Goal: Task Accomplishment & Management: Complete application form

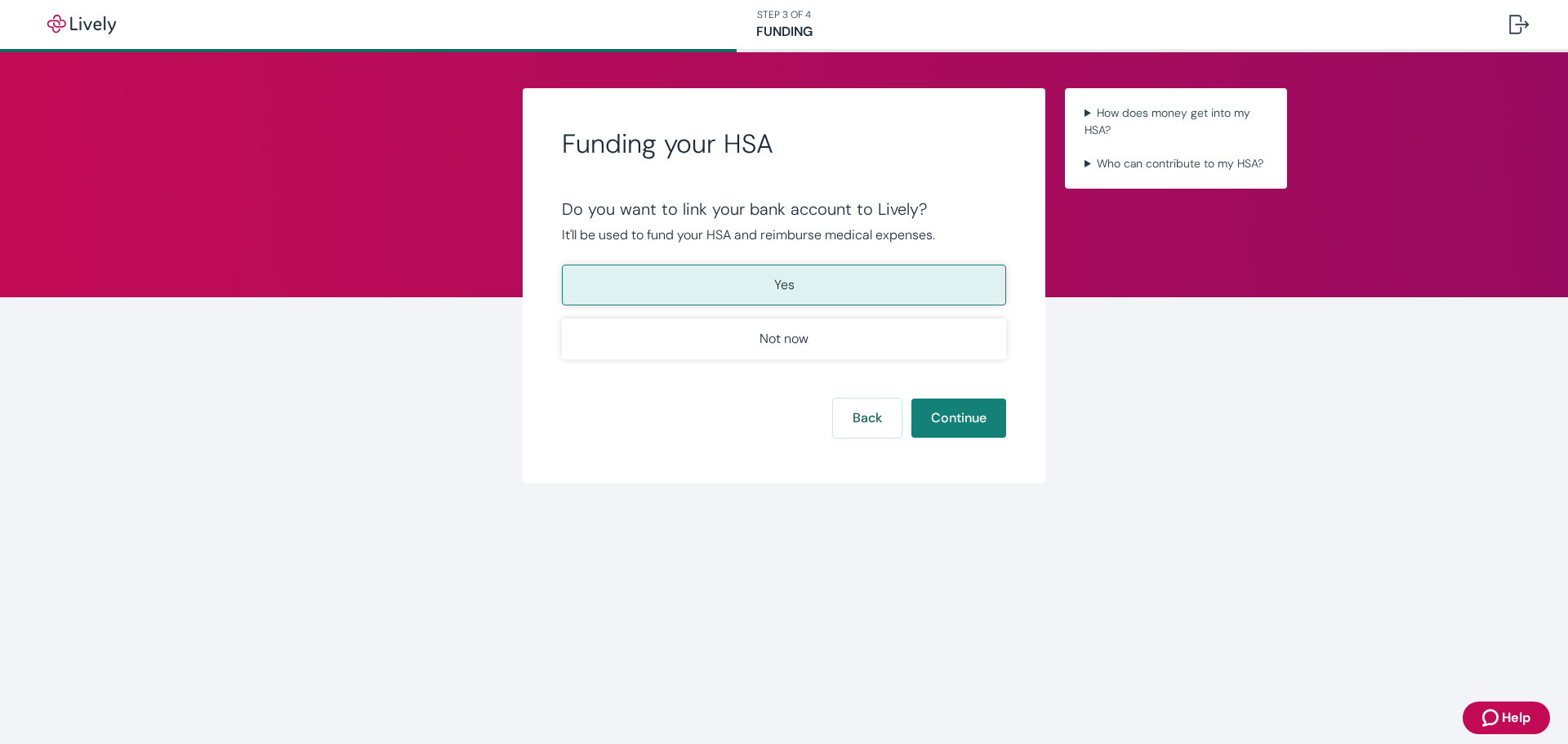
click at [829, 283] on button "Yes" at bounding box center [784, 285] width 445 height 41
click at [951, 418] on button "Continue" at bounding box center [959, 418] width 95 height 39
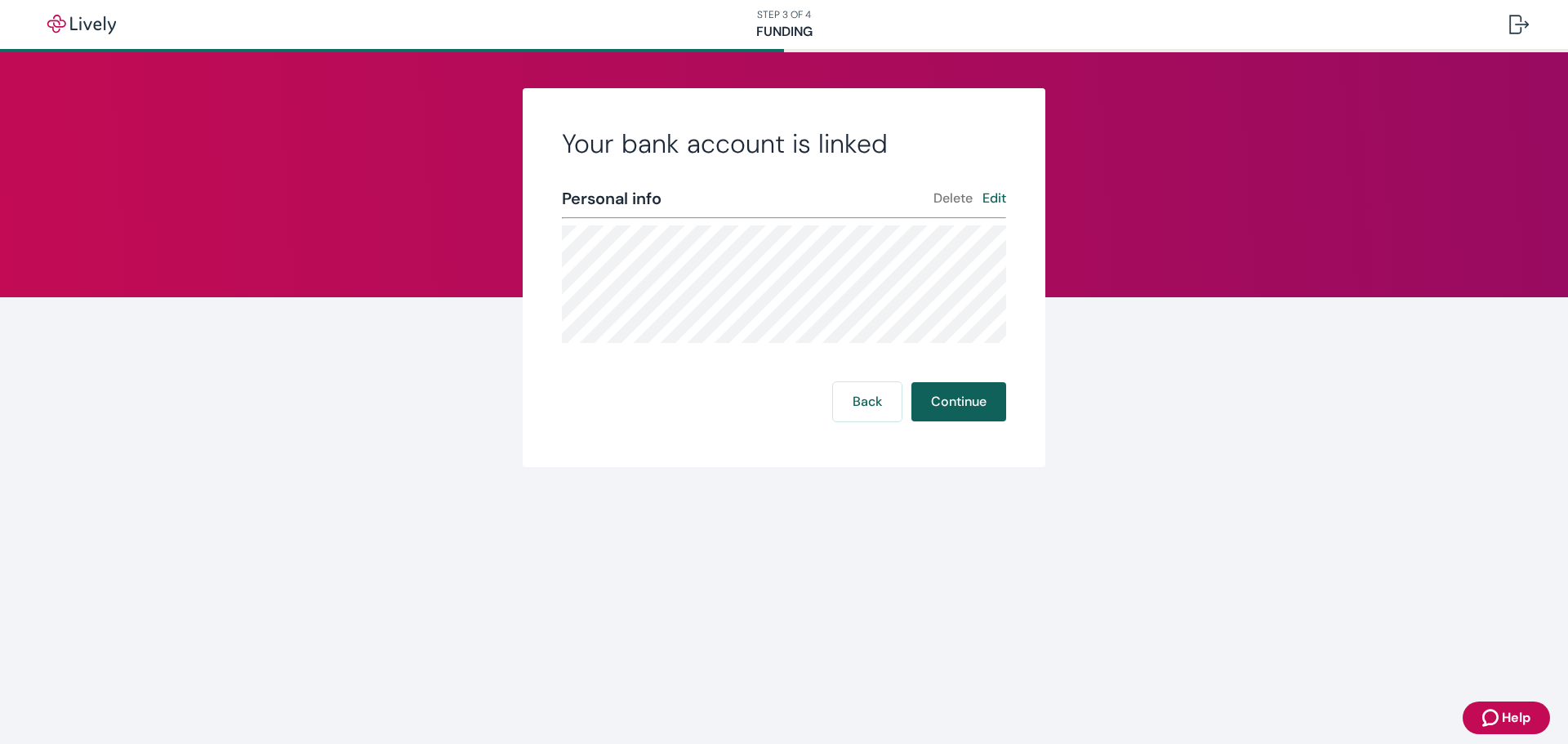
click at [961, 393] on button "Continue" at bounding box center [959, 401] width 95 height 39
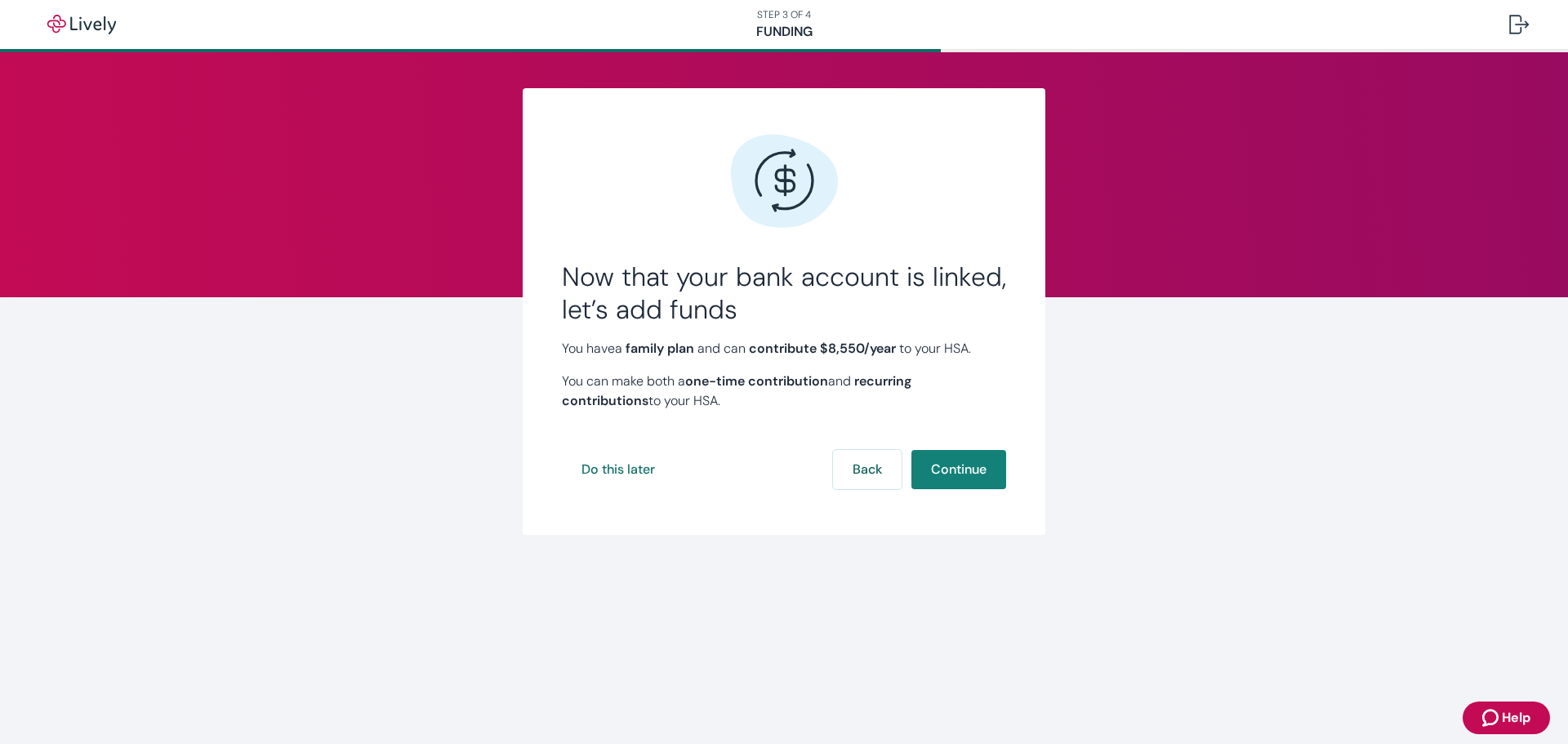
click at [1497, 713] on icon "Zendesk support icon" at bounding box center [1490, 717] width 17 height 17
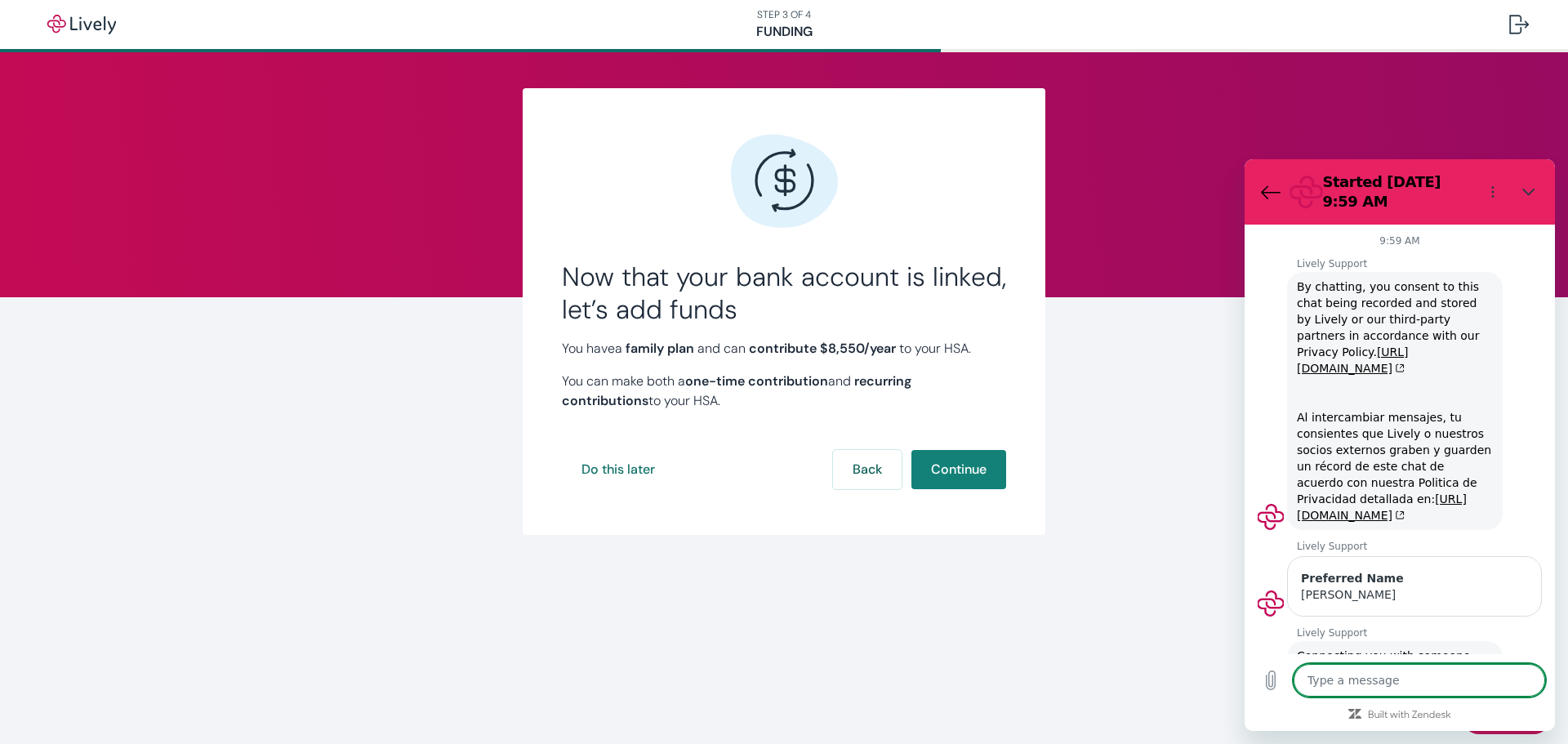
scroll to position [1299, 0]
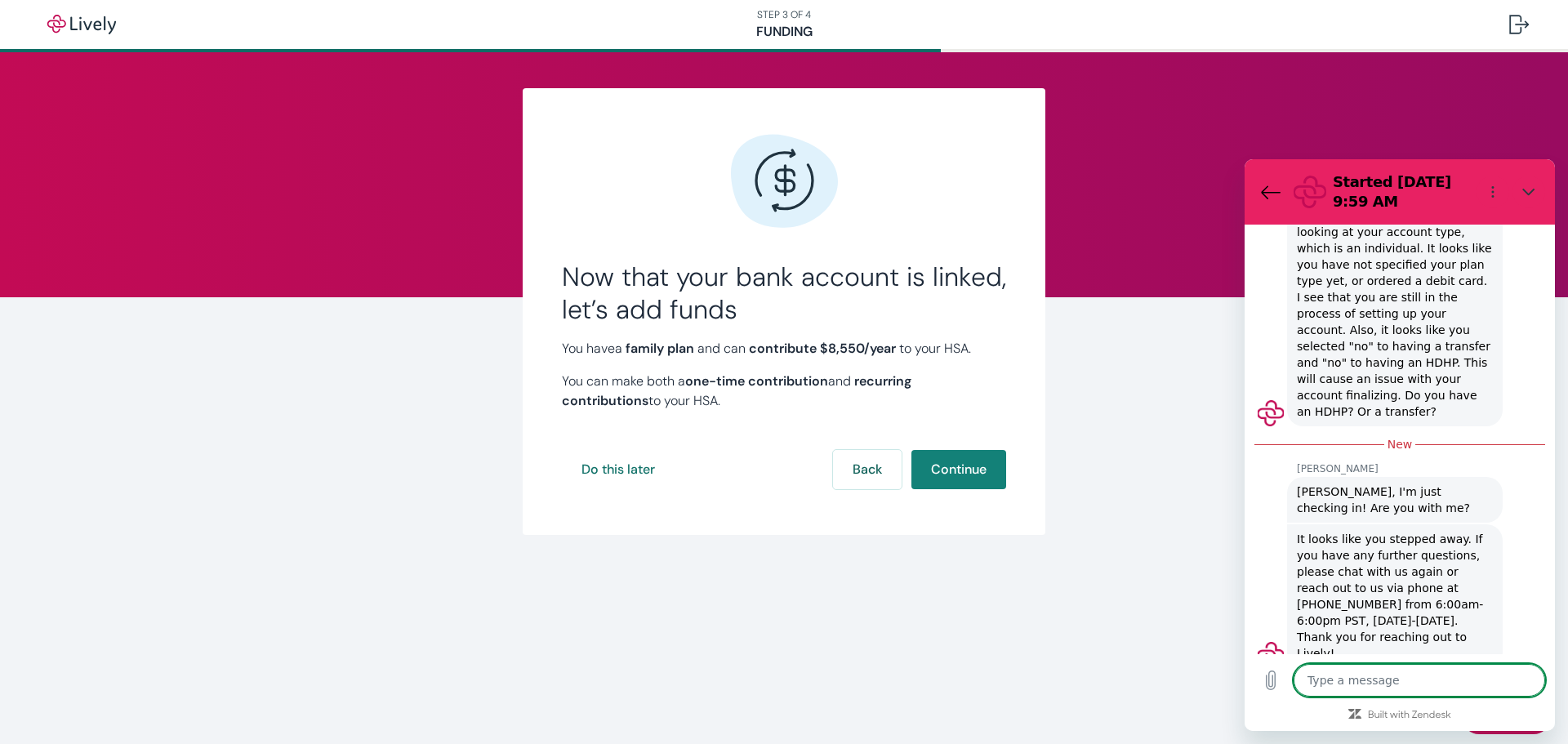
click at [1376, 678] on textarea at bounding box center [1419, 680] width 251 height 33
type textarea "S"
type textarea "x"
type textarea "So"
type textarea "x"
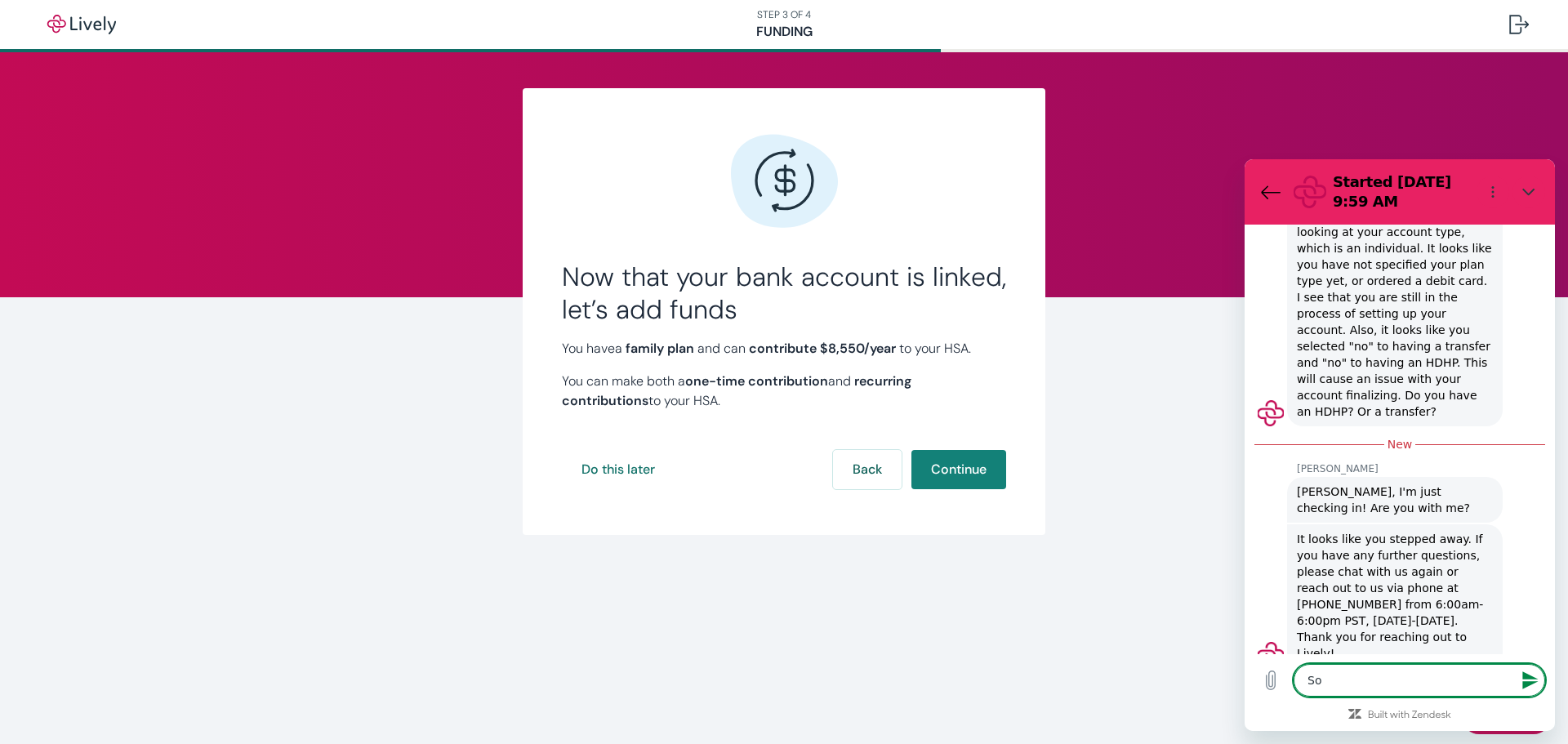
type textarea "So,"
type textarea "x"
type textarea "So,"
type textarea "x"
type textarea "So, w"
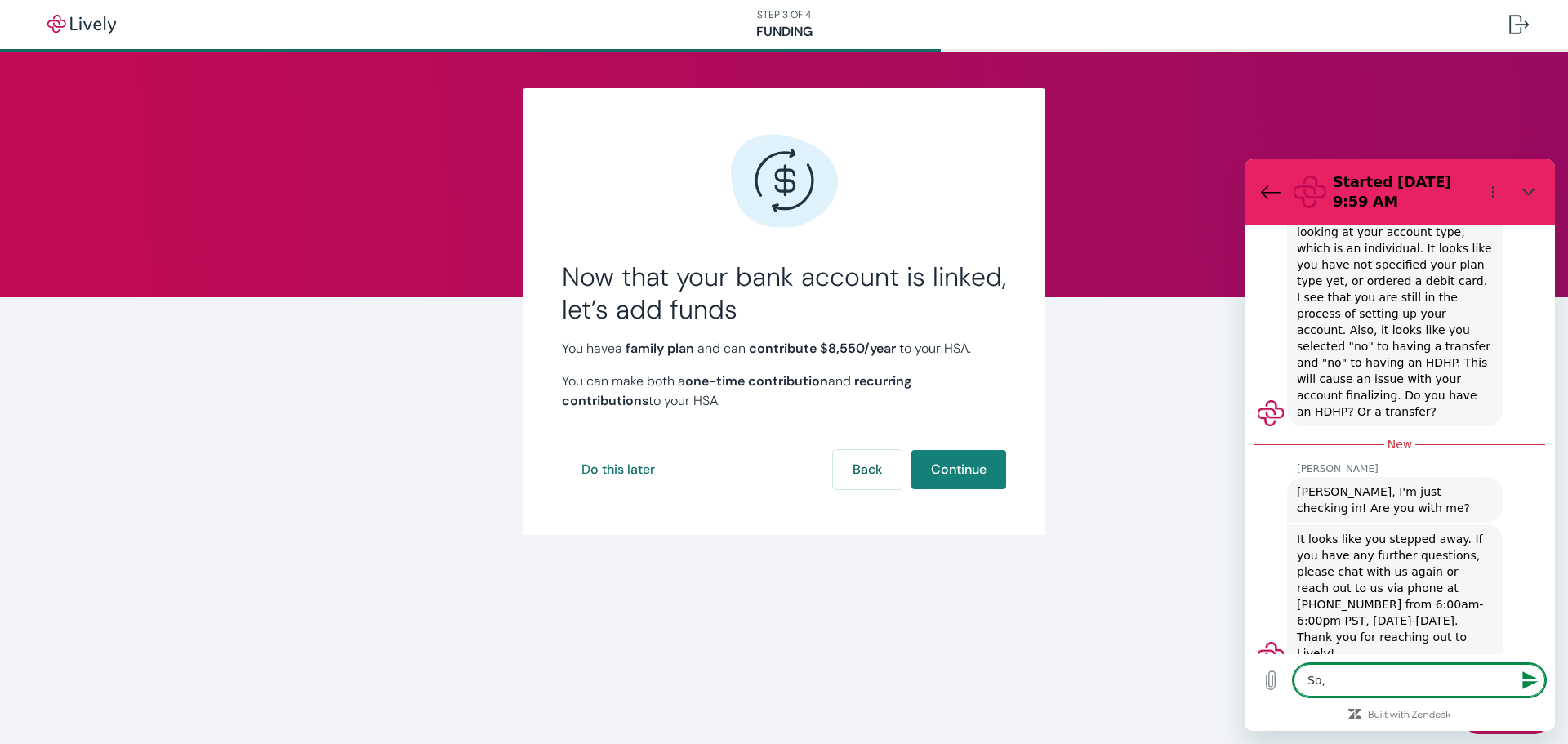
type textarea "x"
type textarea "So, wh"
type textarea "x"
type textarea "So, whe"
type textarea "x"
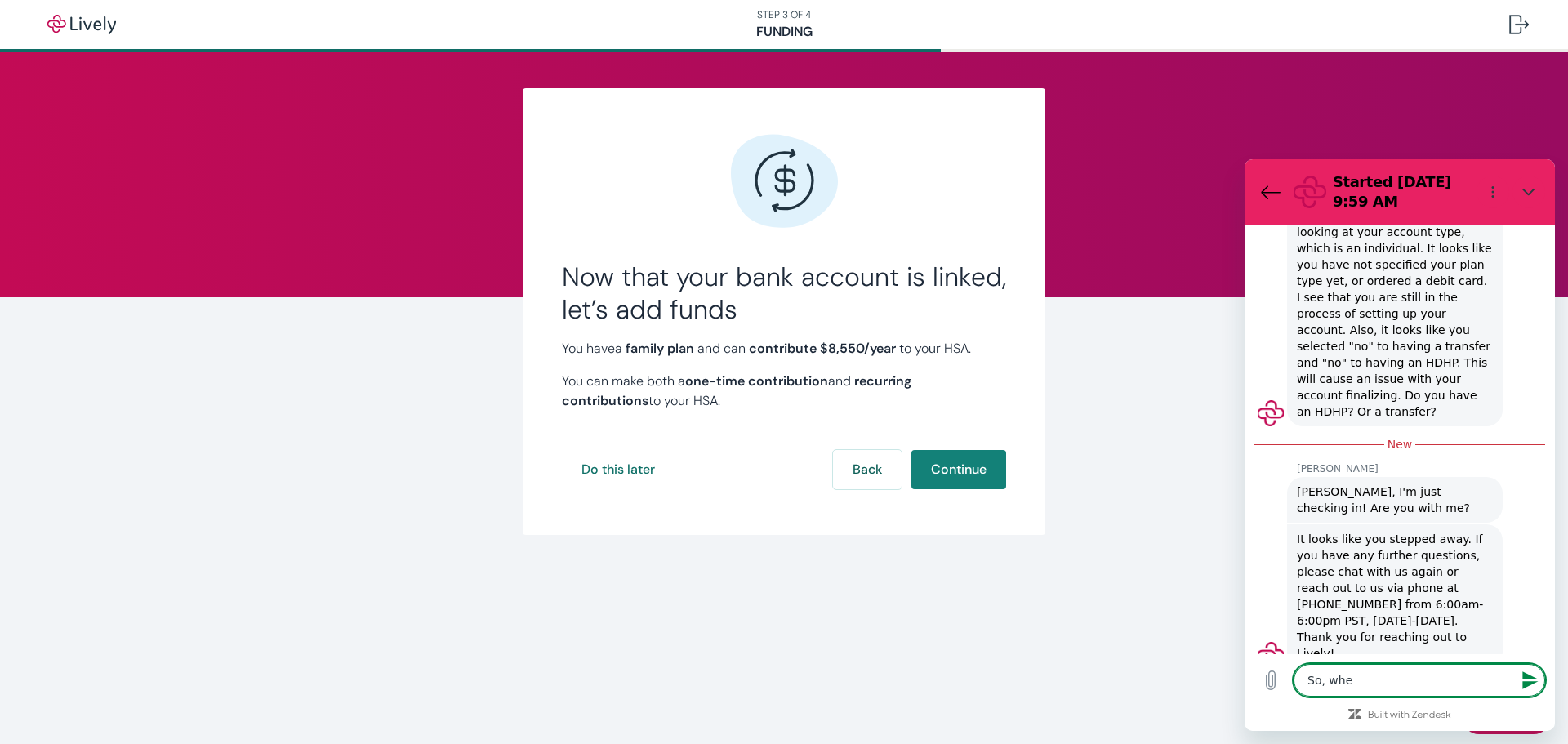
type textarea "So, when"
type textarea "x"
type textarea "So, when"
type textarea "x"
type textarea "So, when I"
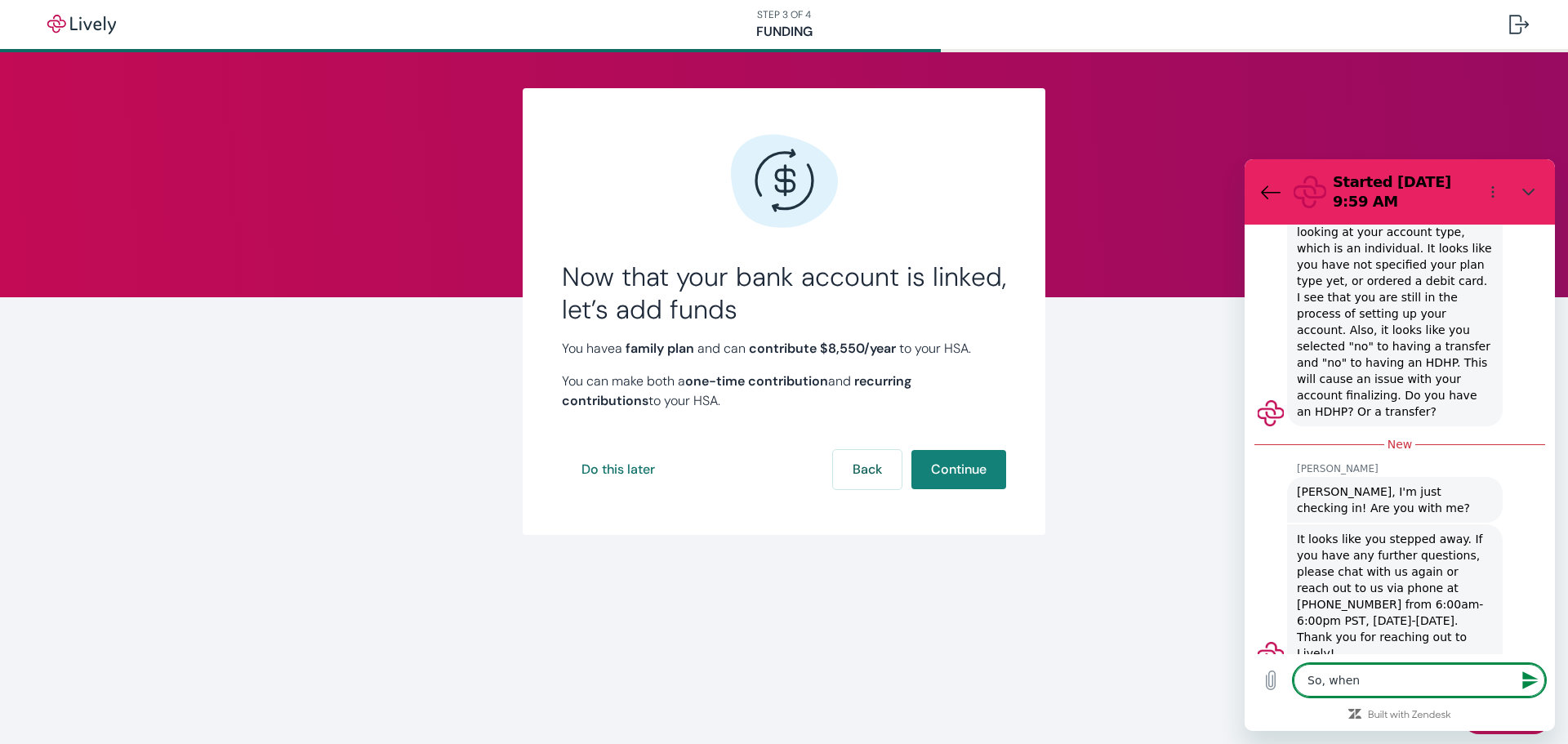
type textarea "x"
type textarea "So, when I"
type textarea "x"
type textarea "So, when I g"
type textarea "x"
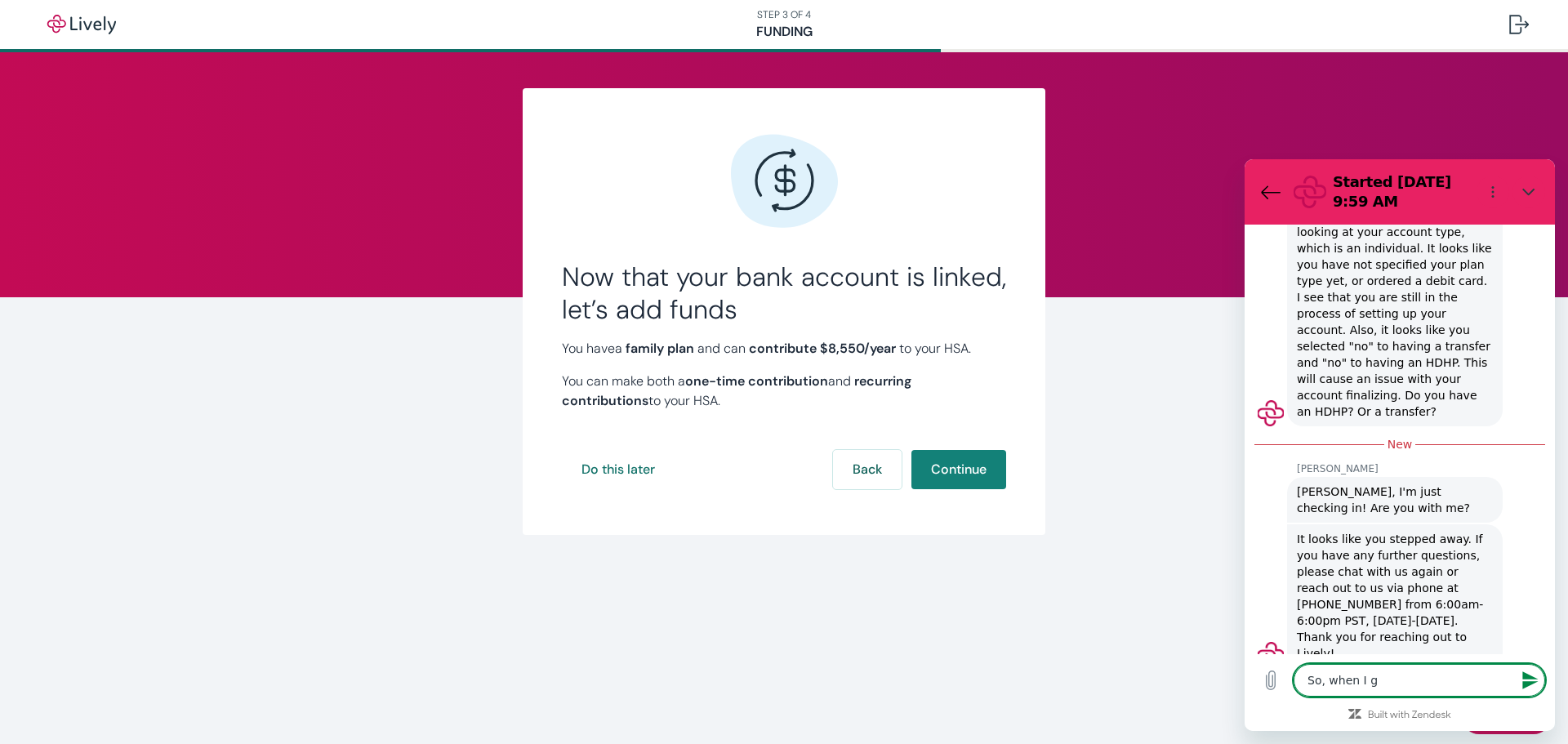
type textarea "So, when I go"
type textarea "x"
type textarea "So, when I go"
type textarea "x"
type textarea "So, when I go f"
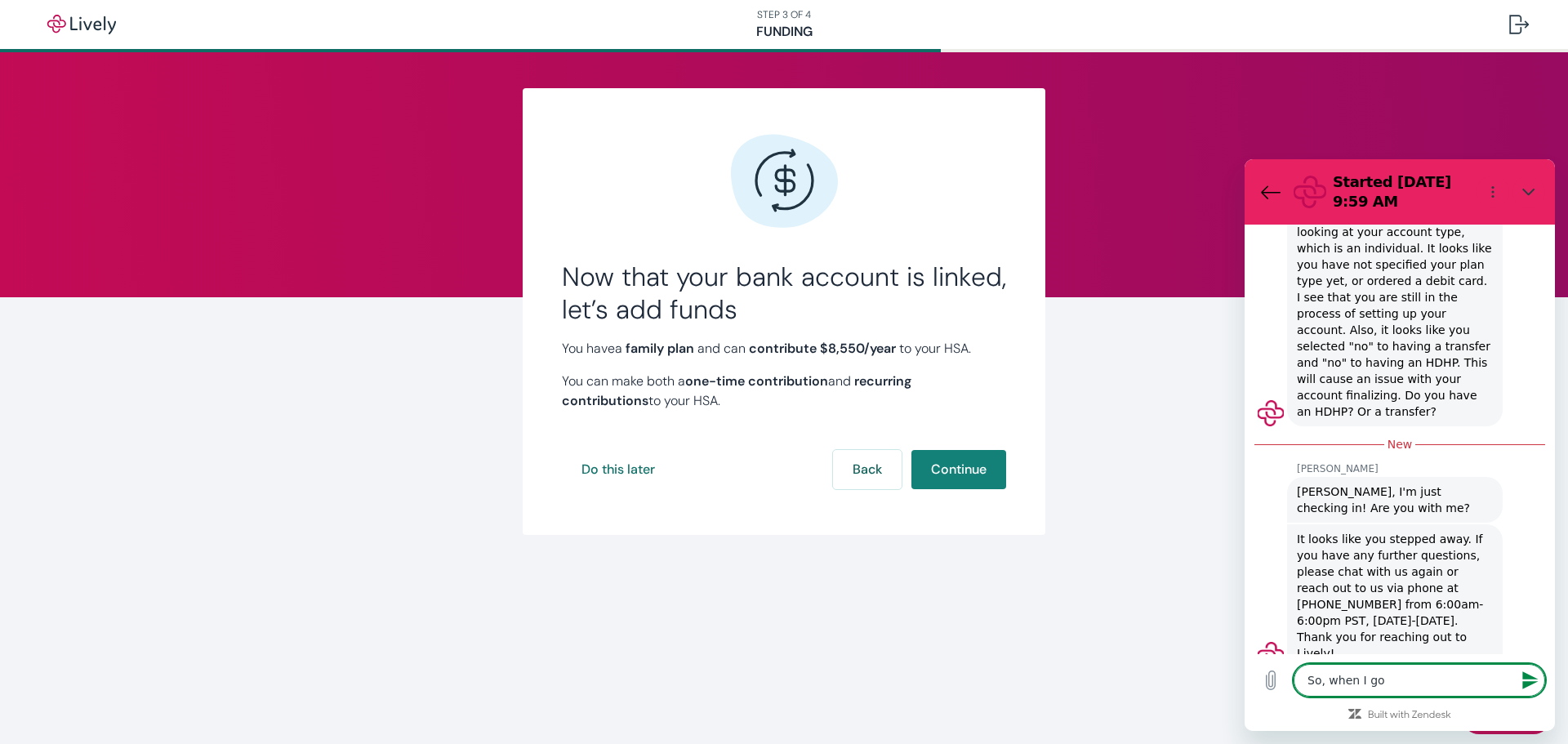
type textarea "x"
type textarea "So, when I go"
type textarea "x"
type textarea "So, when I go t"
type textarea "x"
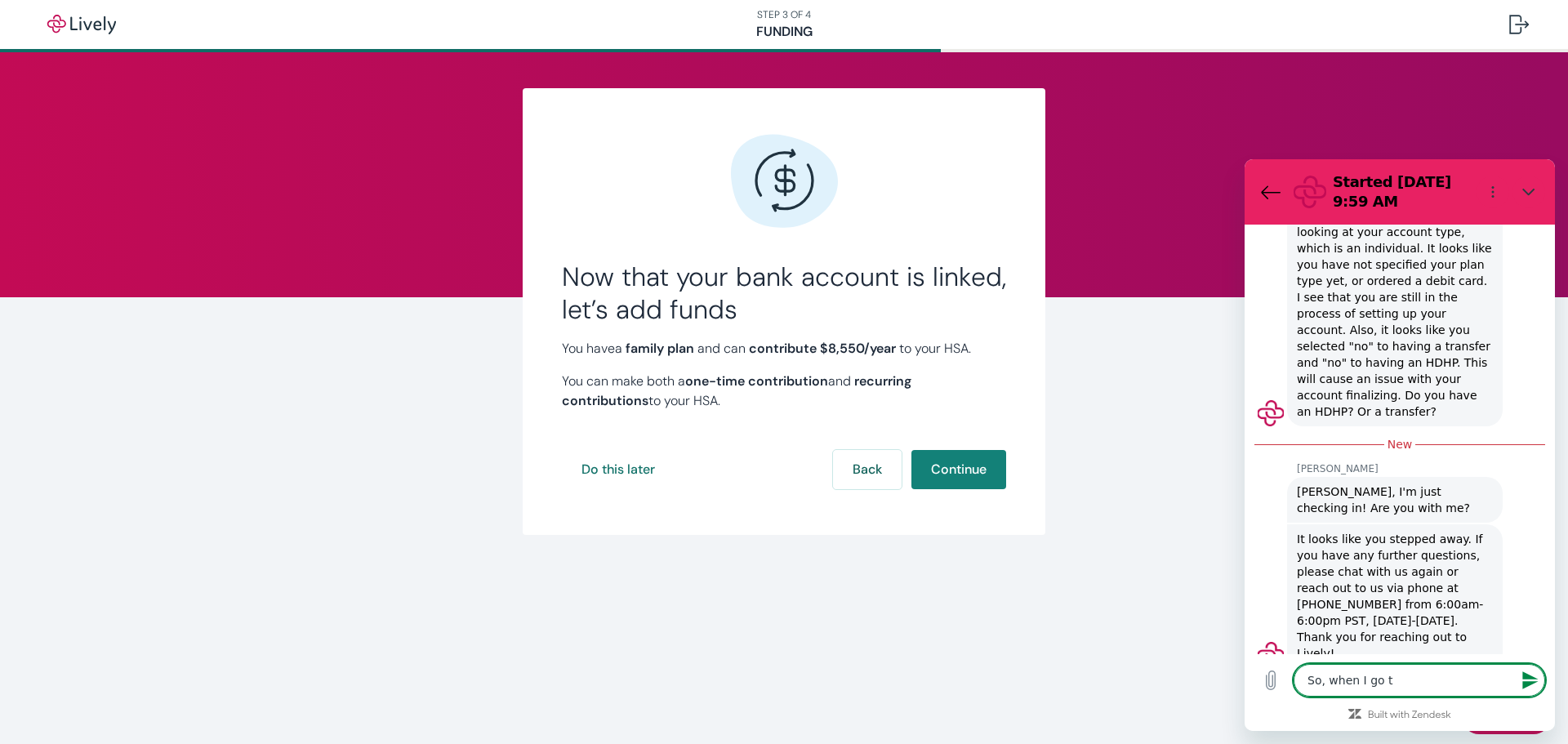
type textarea "So, when I go to"
type textarea "x"
type textarea "So, when I go to"
type textarea "x"
type textarea "So, when I go to a"
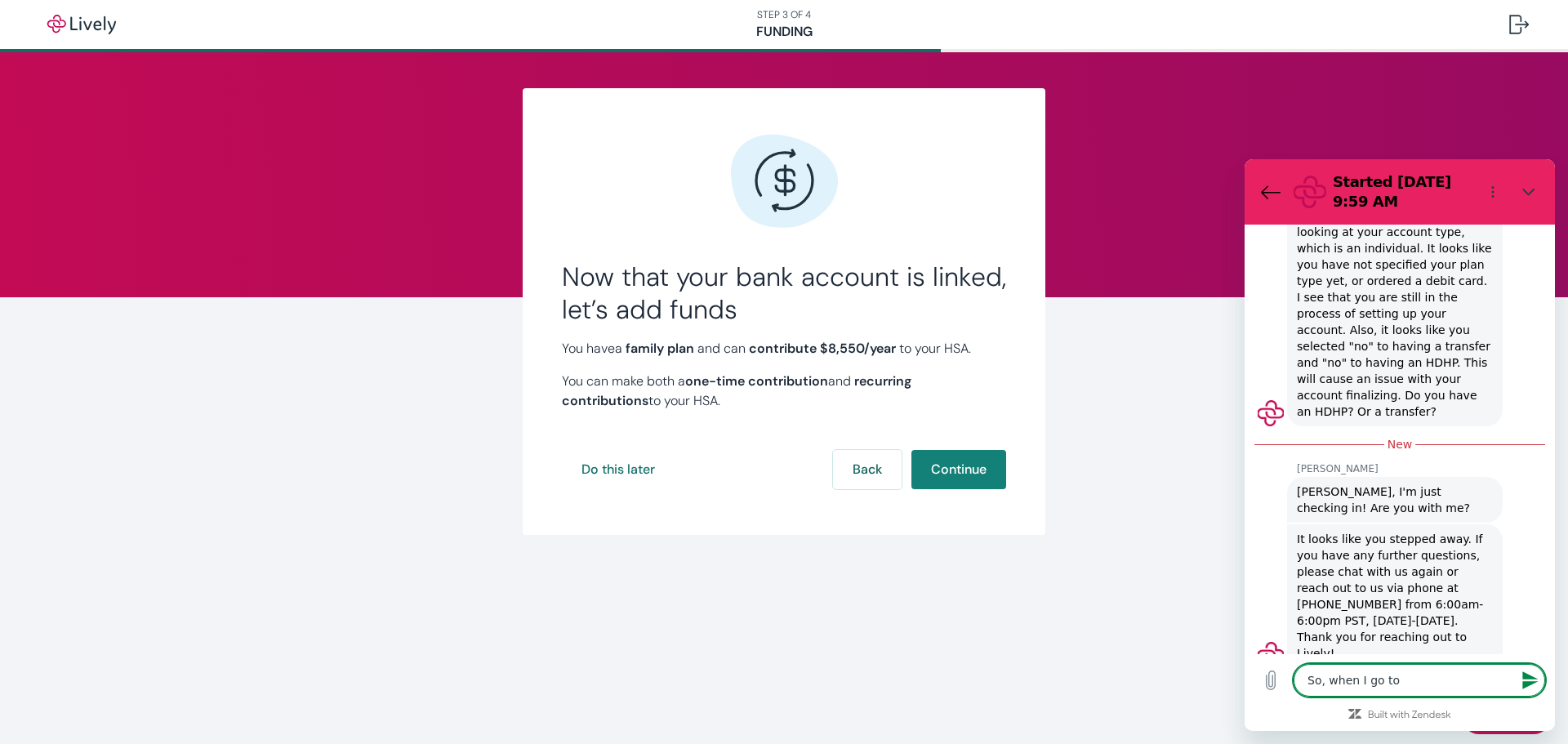
type textarea "x"
type textarea "So, when I go to ad"
type textarea "x"
type textarea "So, when I go to add"
type textarea "x"
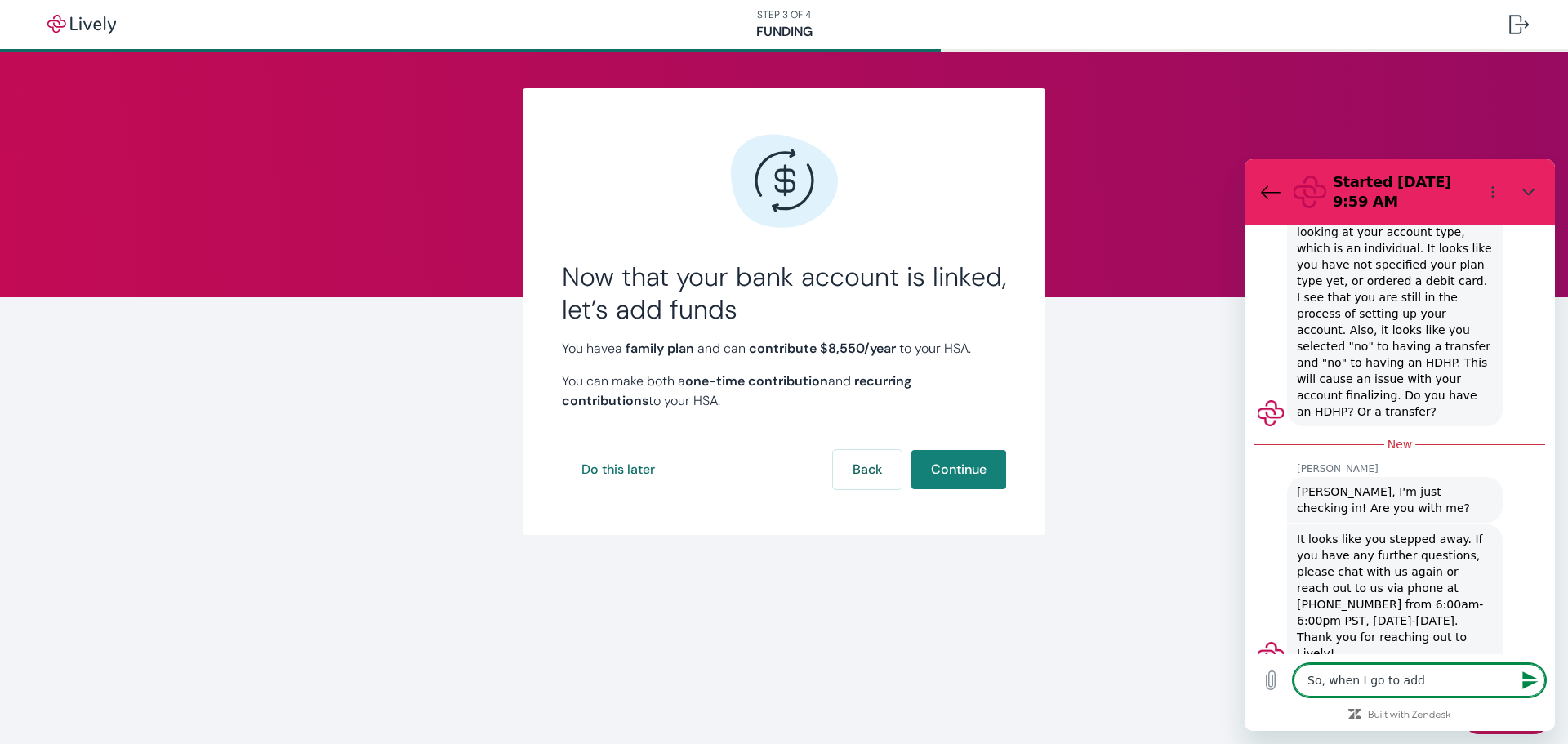
type textarea "So, when I go to add"
type textarea "x"
type textarea "So, when I go to add f"
type textarea "x"
type textarea "So, when I go to add fu"
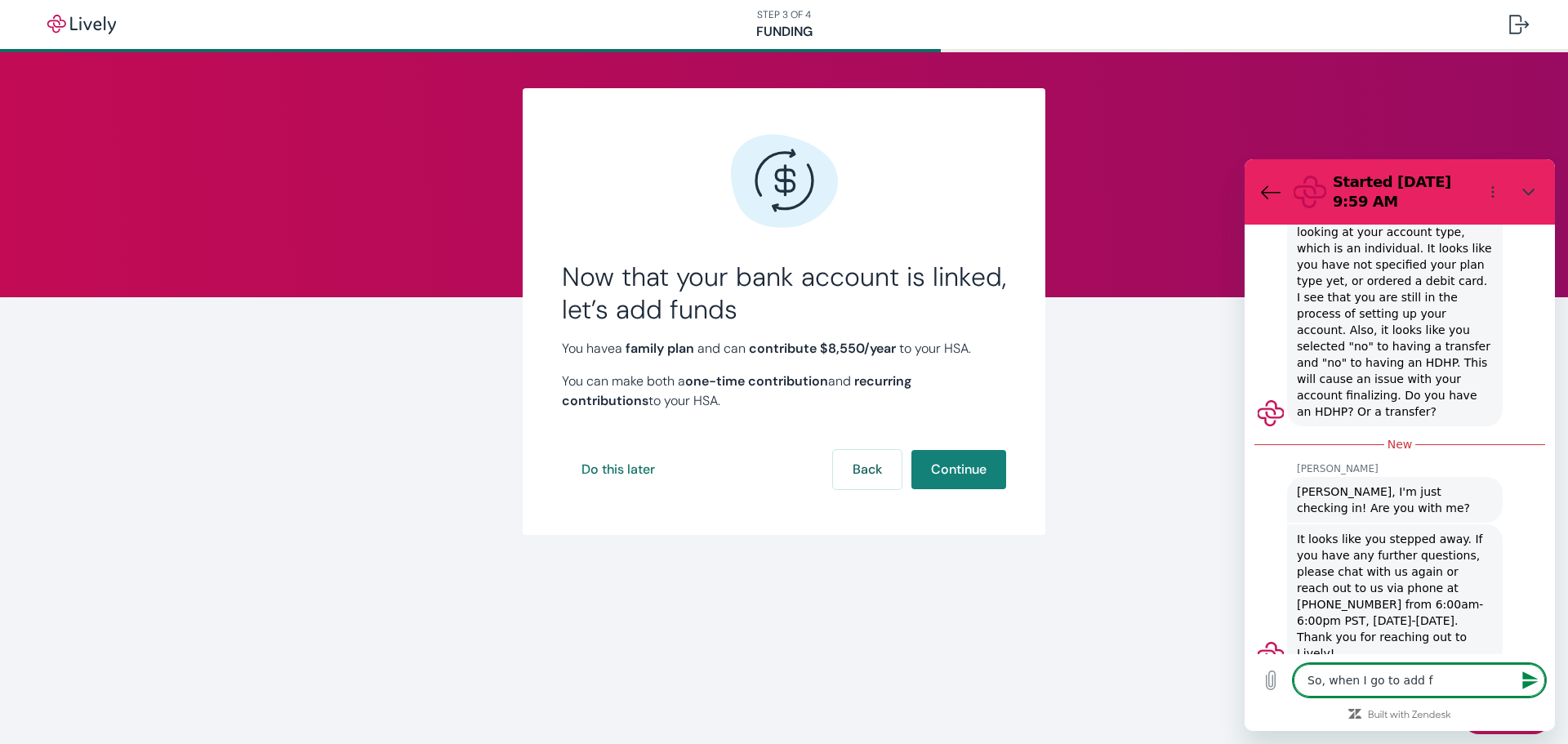
type textarea "x"
type textarea "So, when I go to add fun"
type textarea "x"
type textarea "So, when I go to add fund"
type textarea "x"
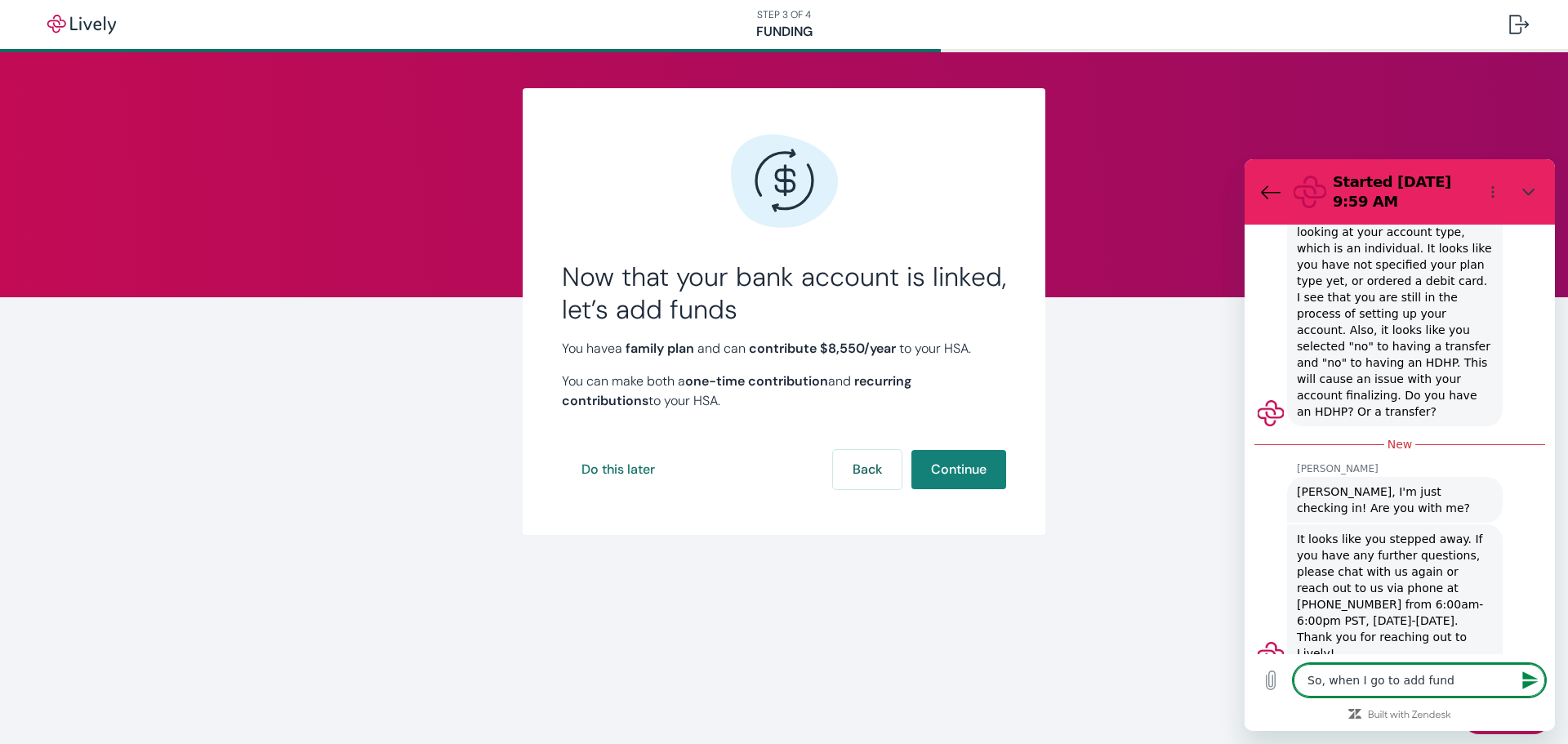
type textarea "So, when I go to add funds"
type textarea "x"
type textarea "So, when I go to add funds"
type textarea "x"
type textarea "So, when I go to add funds t"
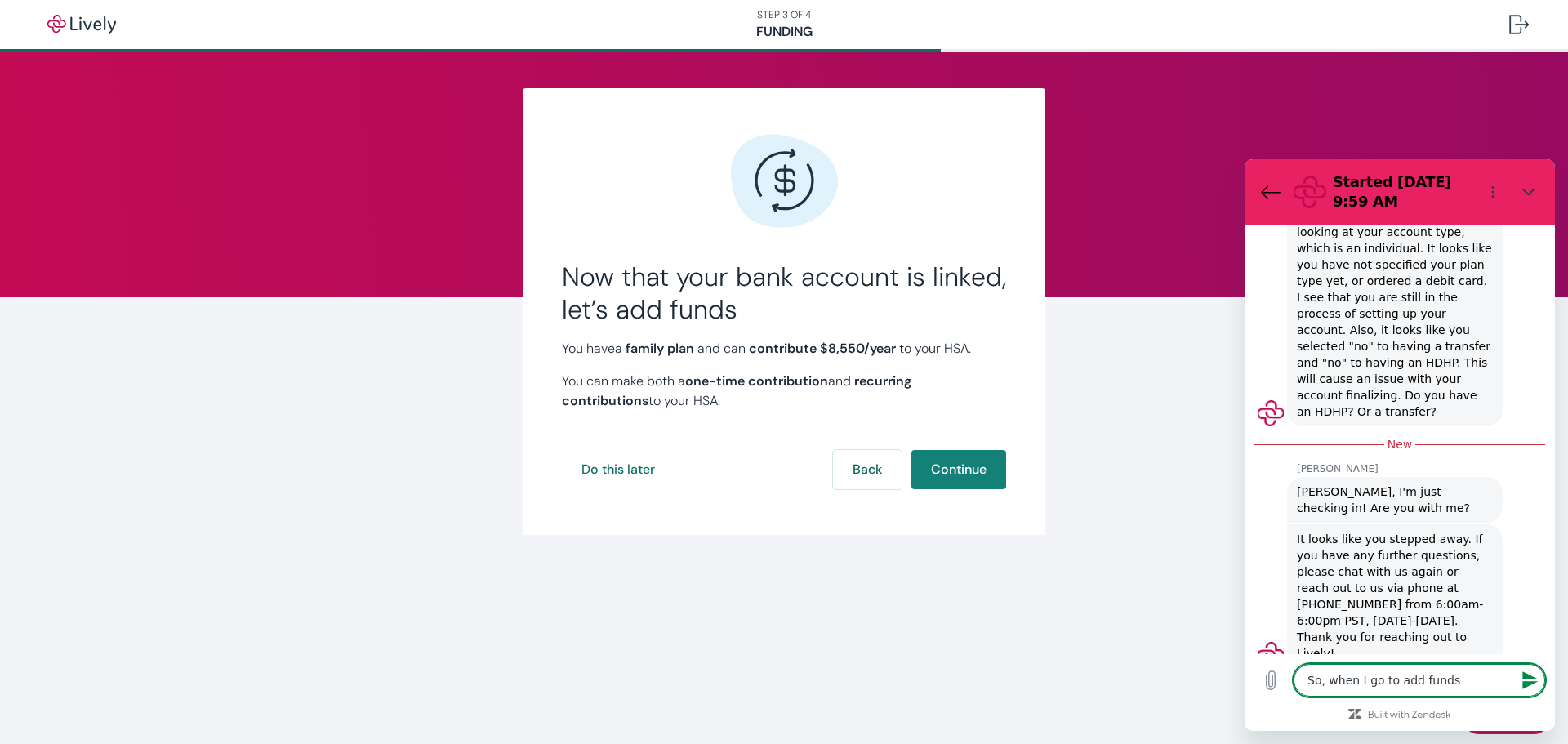
type textarea "x"
type textarea "So, when I go to add funds to"
type textarea "x"
type textarea "So, when I go to add funds to"
type textarea "x"
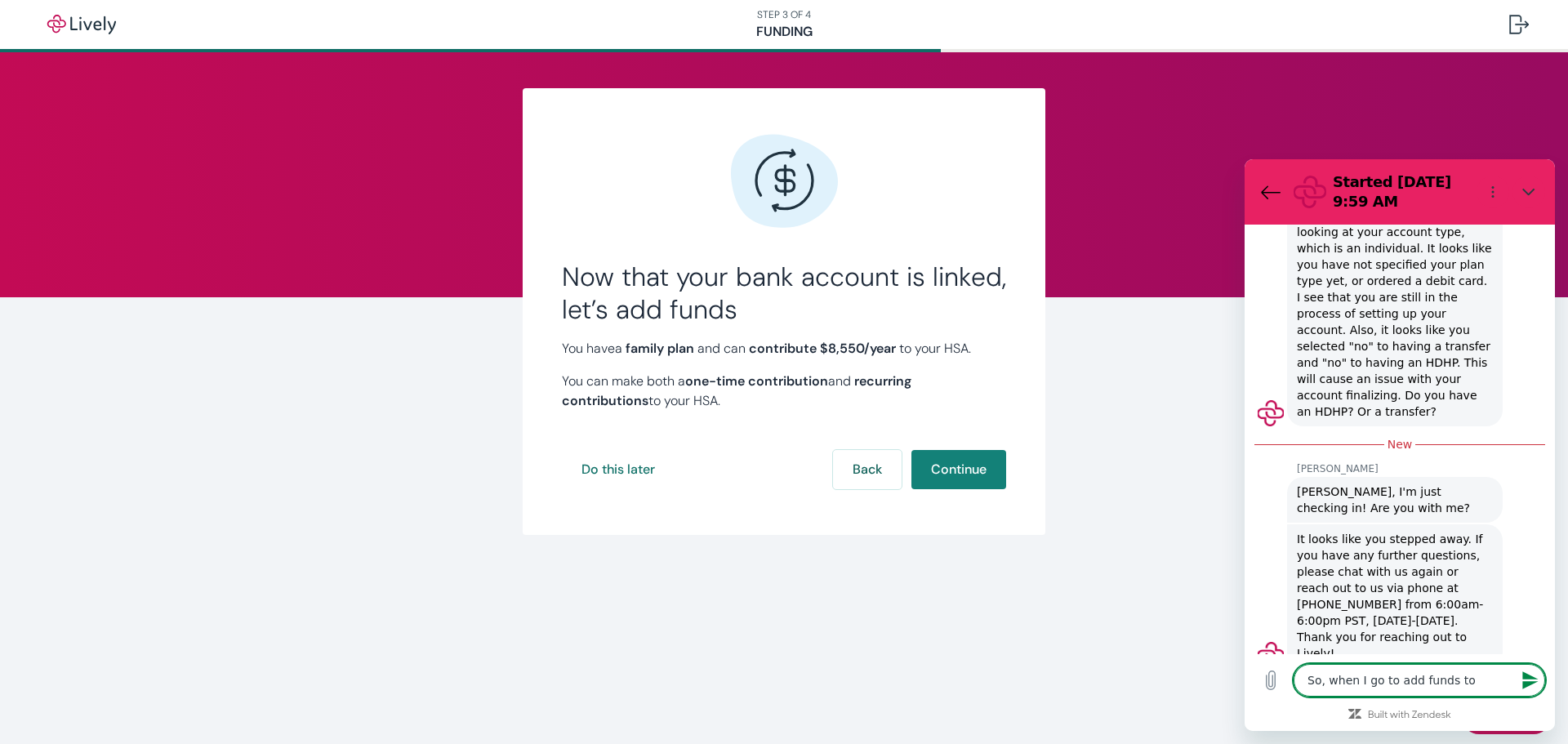
type textarea "So, when I go to add funds to m"
type textarea "x"
type textarea "So, when I go to add funds to my"
type textarea "x"
type textarea "So, when I go to add funds to my"
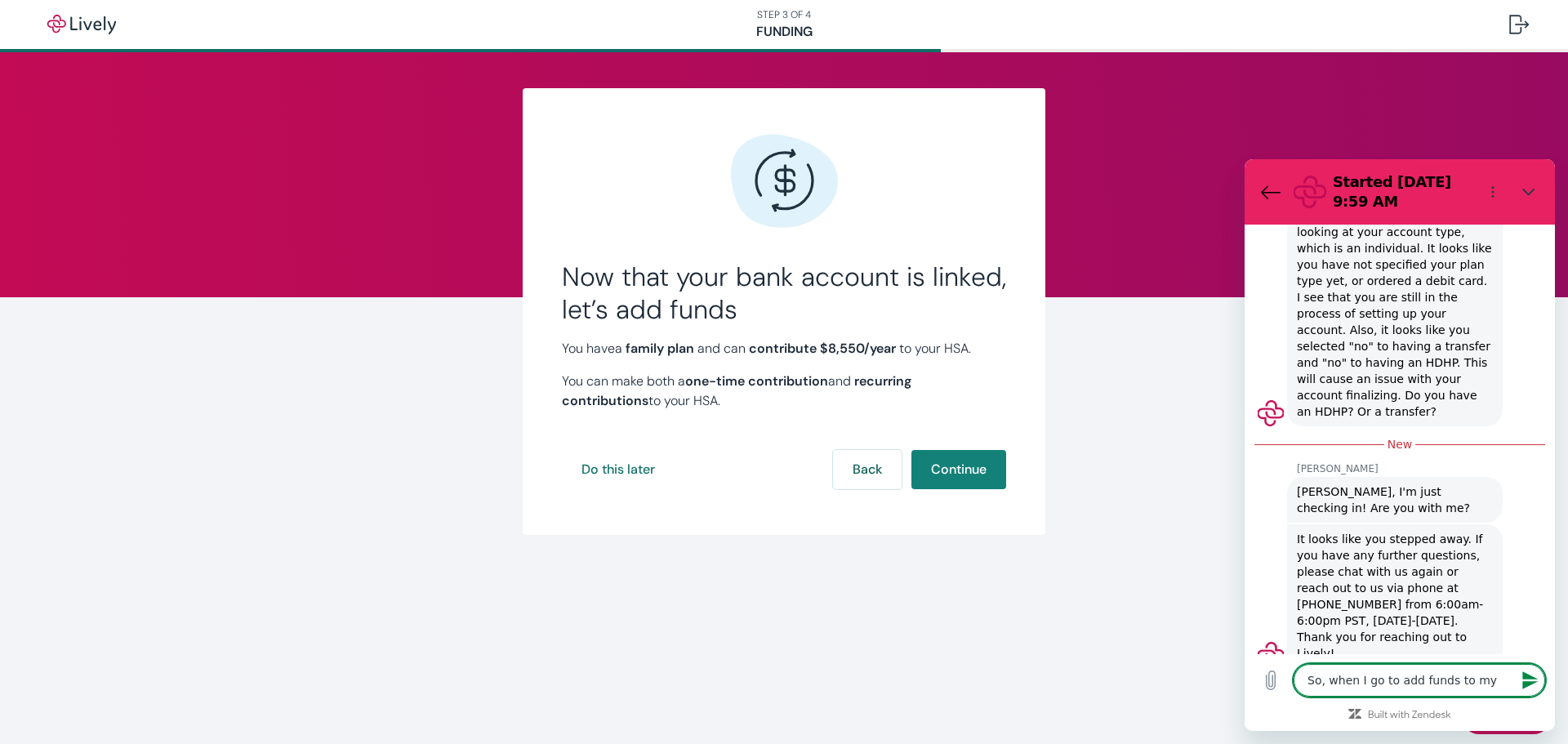
type textarea "x"
type textarea "So, when I go to add funds to my H"
type textarea "x"
type textarea "So, when I go to add funds to my HS"
type textarea "x"
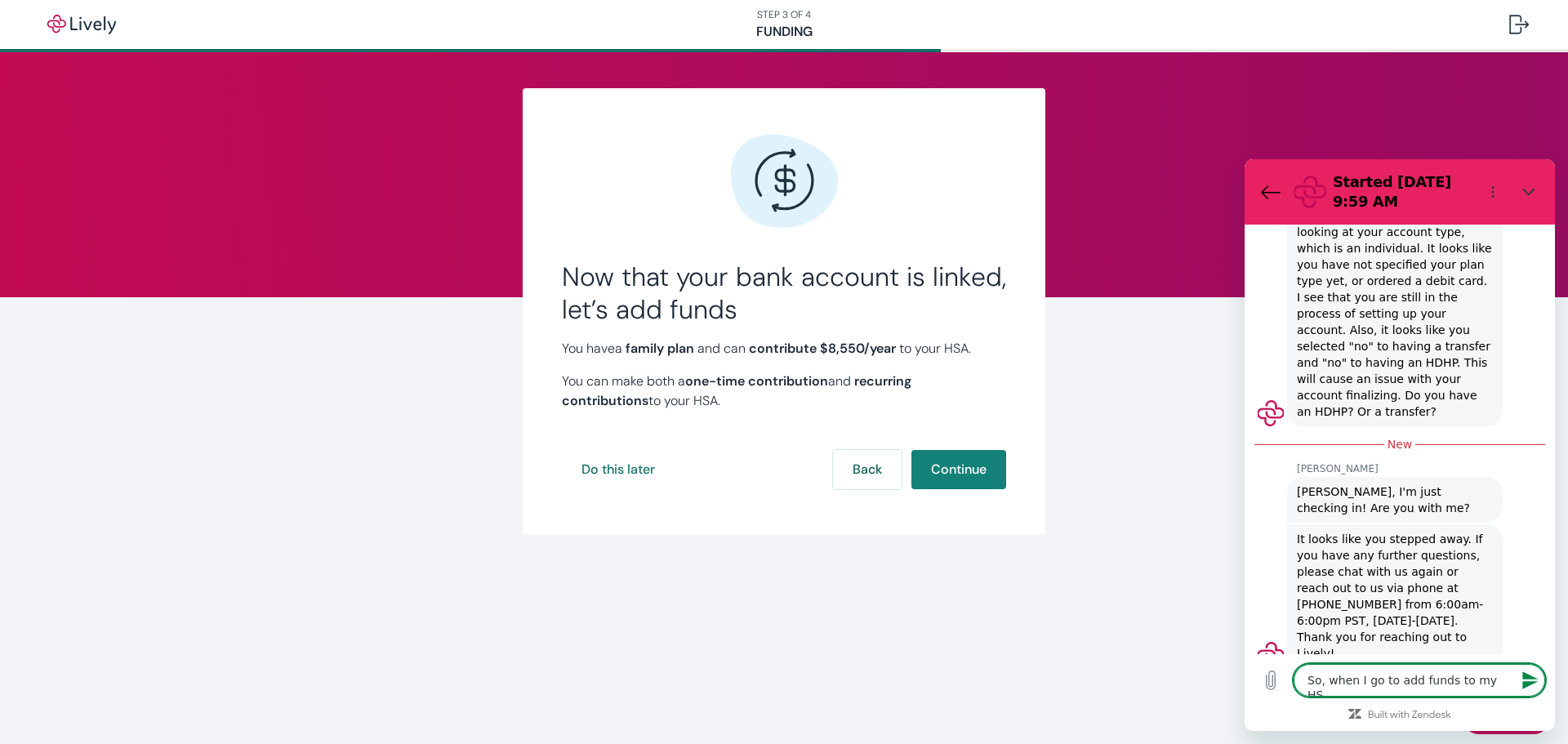
type textarea "So, when I go to add funds to my HSA"
type textarea "x"
type textarea "So, when I go to add funds to my HSA,"
type textarea "x"
type textarea "So, when I go to add funds to my HSA,"
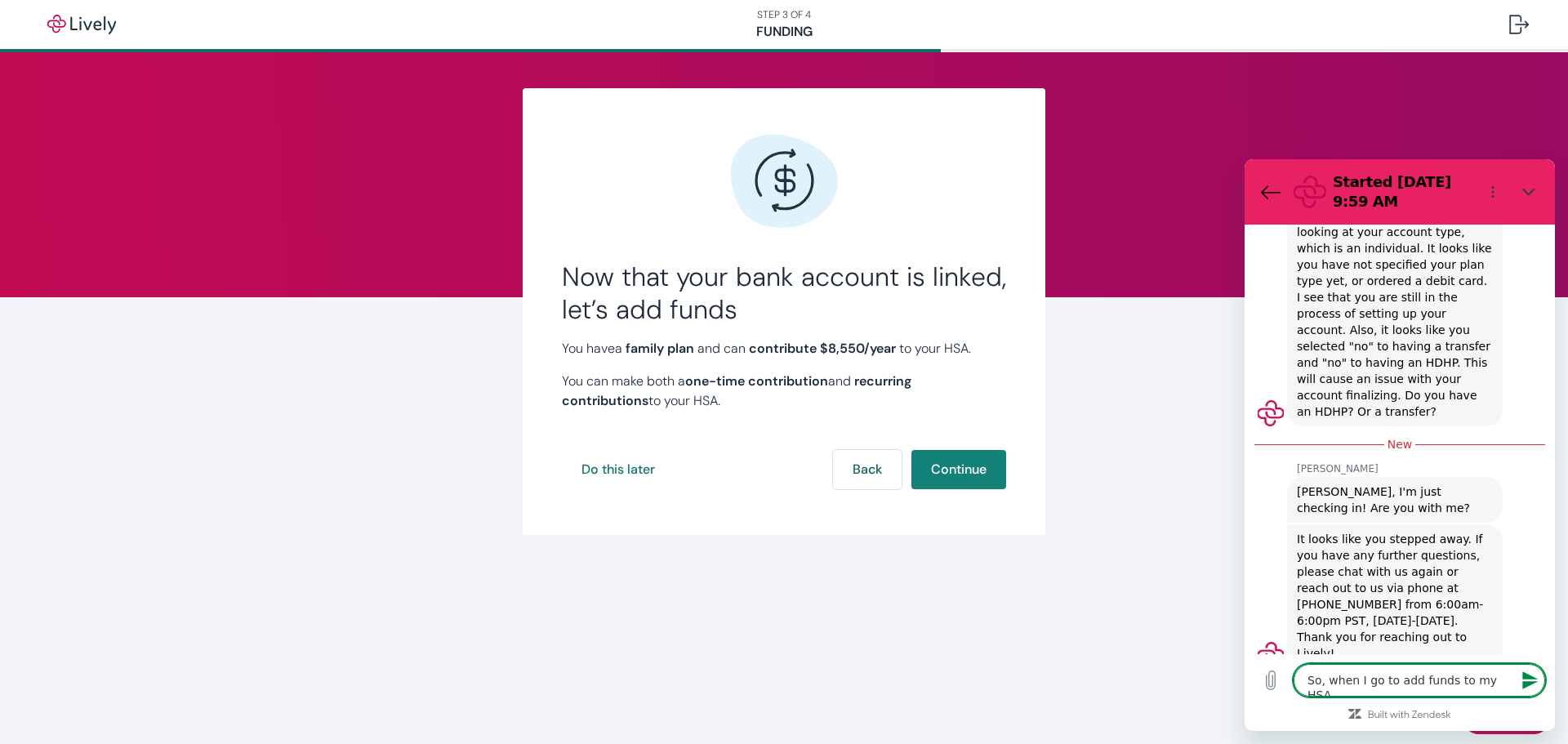
type textarea "x"
type textarea "So, when I go to add funds to my HSA, i"
type textarea "x"
type textarea "So, when I go to add funds to my HSA, it"
type textarea "x"
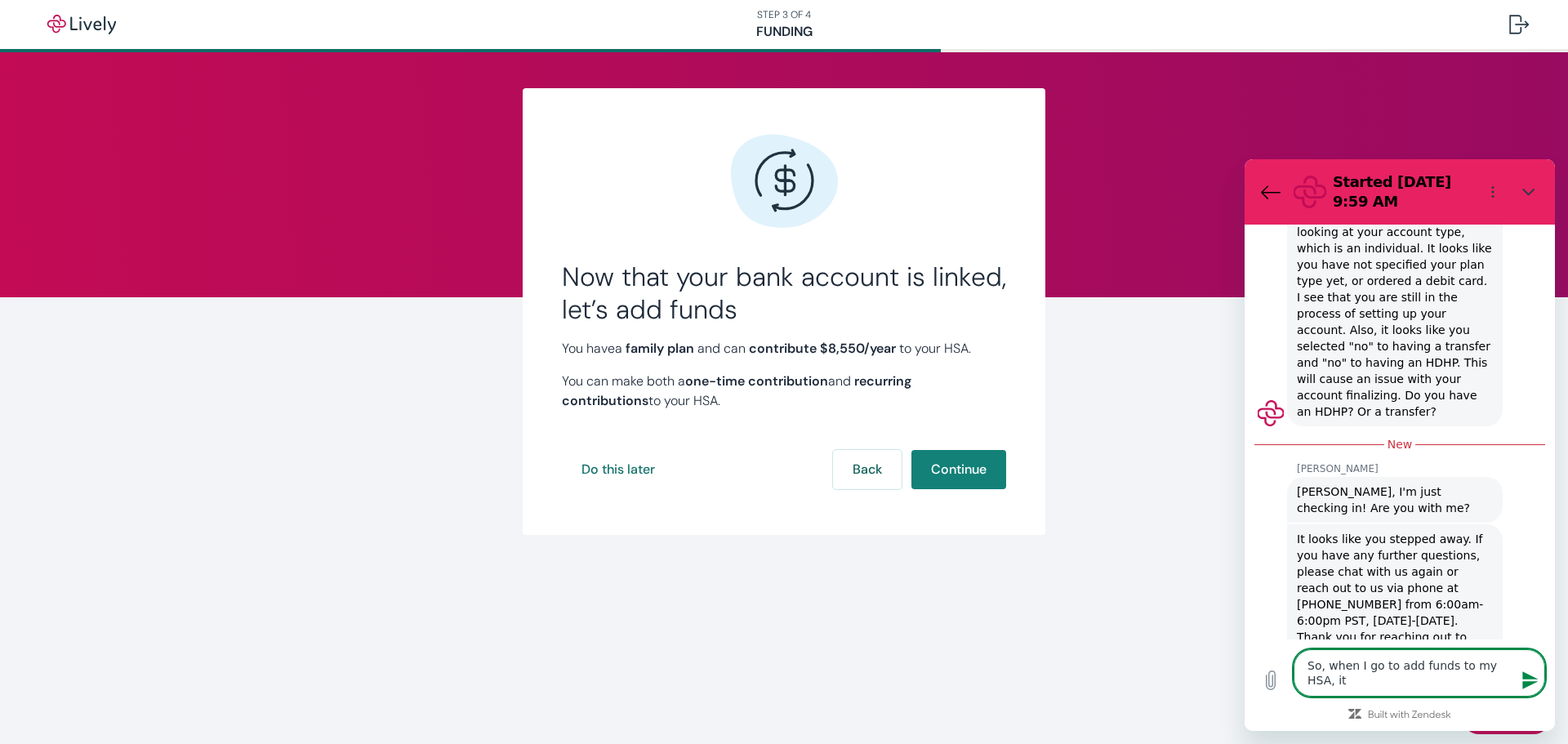
type textarea "So, when I go to add funds to my HSA, it"
type textarea "x"
type textarea "So, when I go to add funds to my HSA, it s"
type textarea "x"
type textarea "So, when I go to add funds to my HSA, it sa"
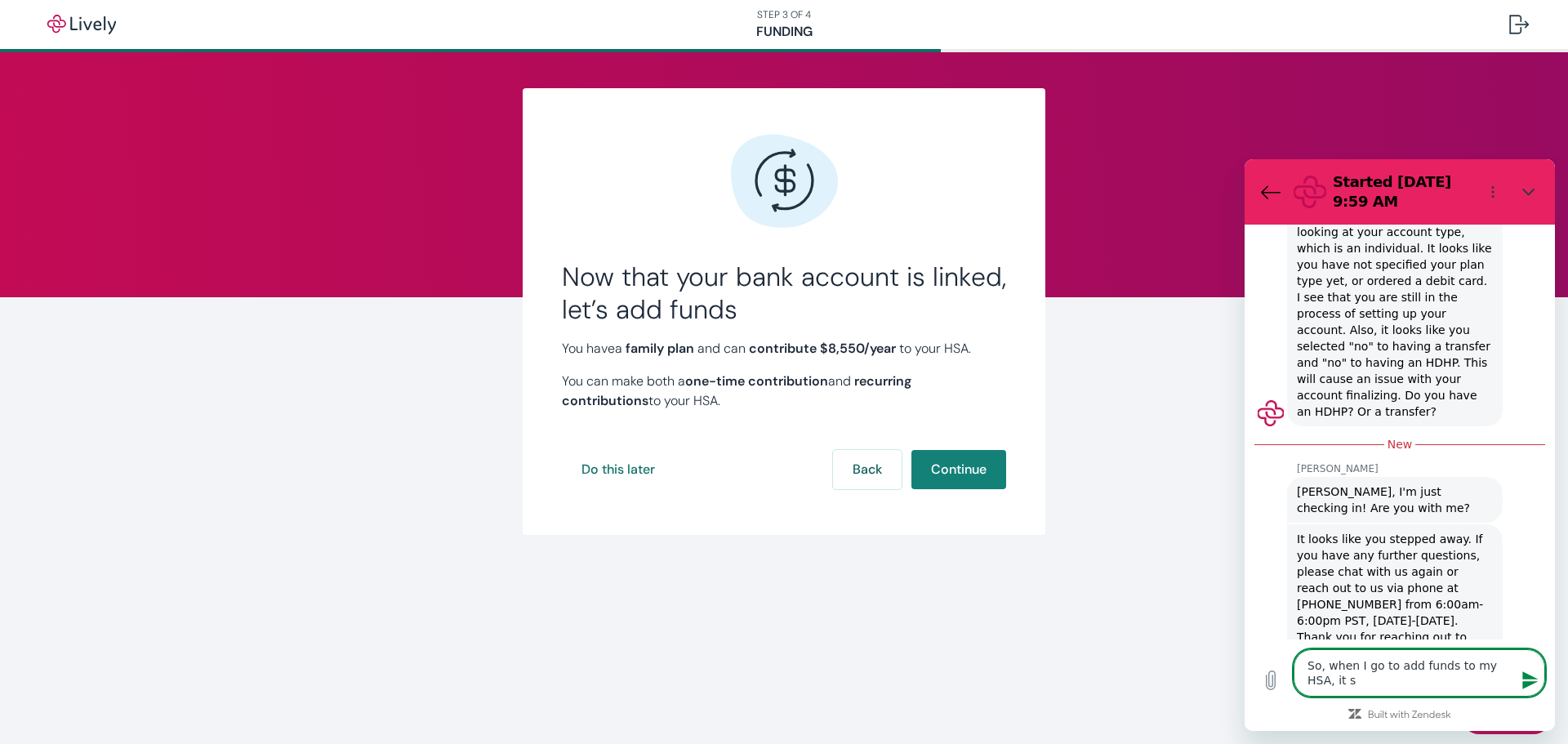
type textarea "x"
type textarea "So, when I go to add funds to my HSA, it say"
type textarea "x"
type textarea "So, when I go to add funds to my HSA, it says"
type textarea "x"
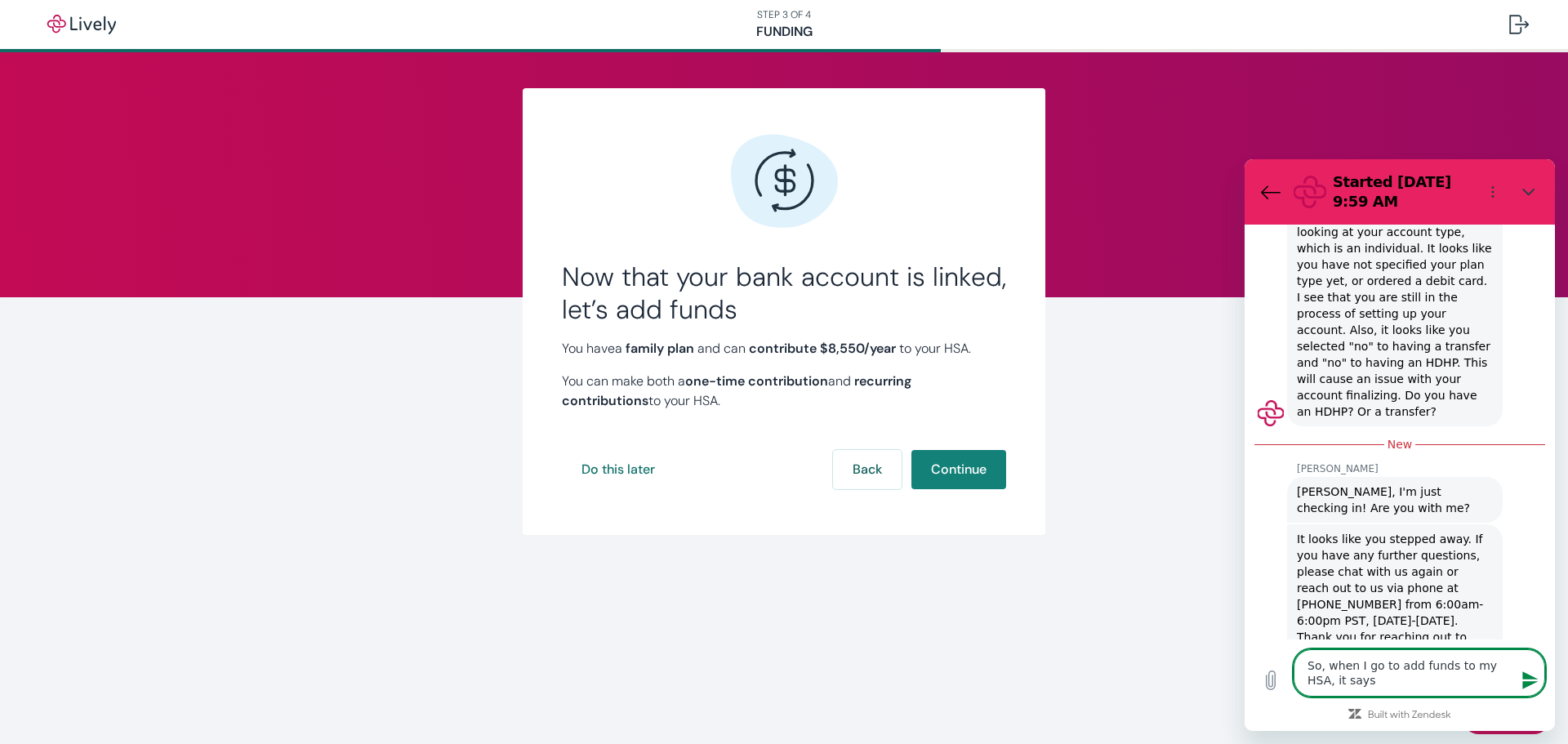
type textarea "So, when I go to add funds to my HSA, it says"
type textarea "x"
type textarea "So, when I go to add funds to my HSA, it says t"
type textarea "x"
type textarea "So, when I go to add funds to my HSA, it says th"
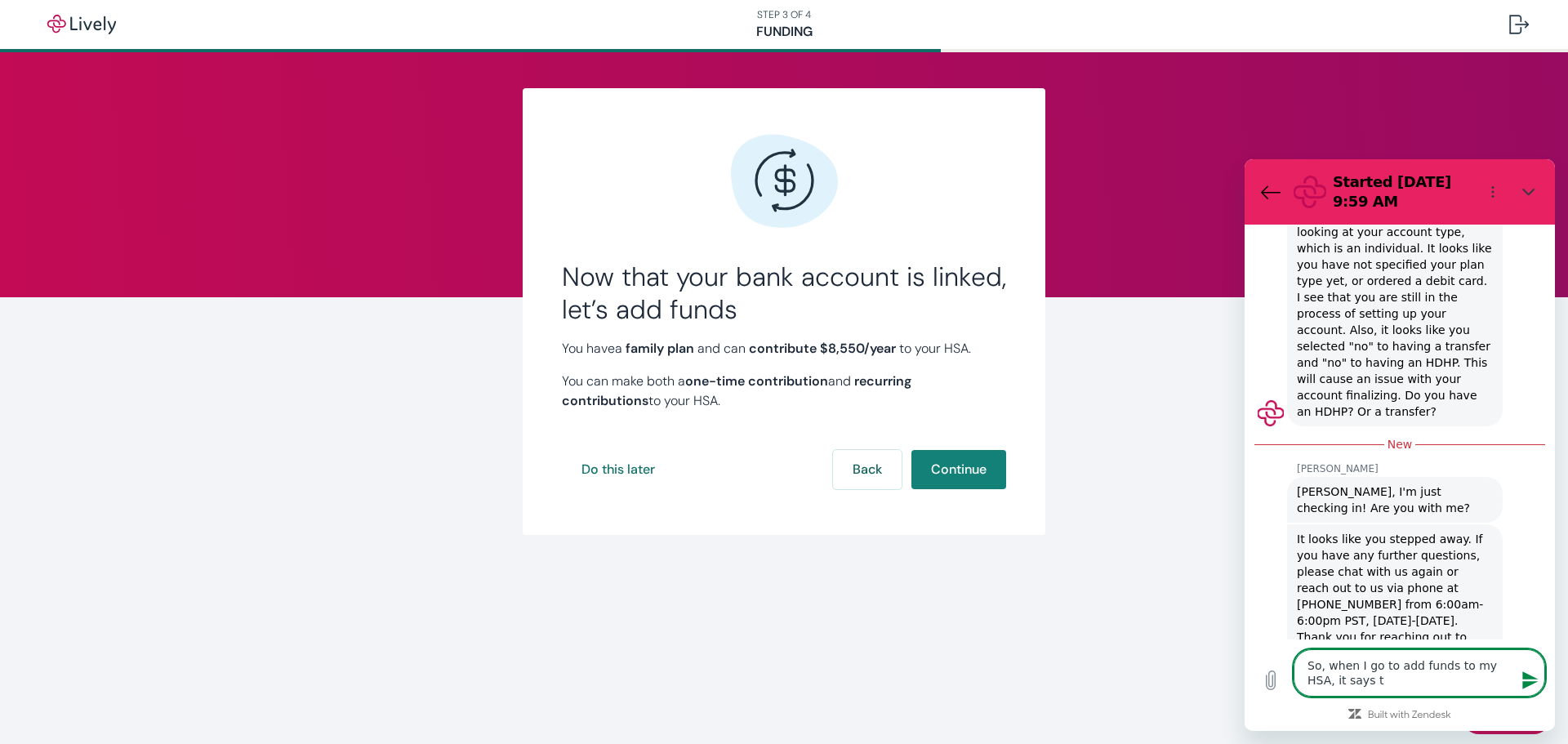
type textarea "x"
type textarea "So, when I go to add funds to my HSA, it says tha"
type textarea "x"
type textarea "So, when I go to add funds to my HSA, it says that"
type textarea "x"
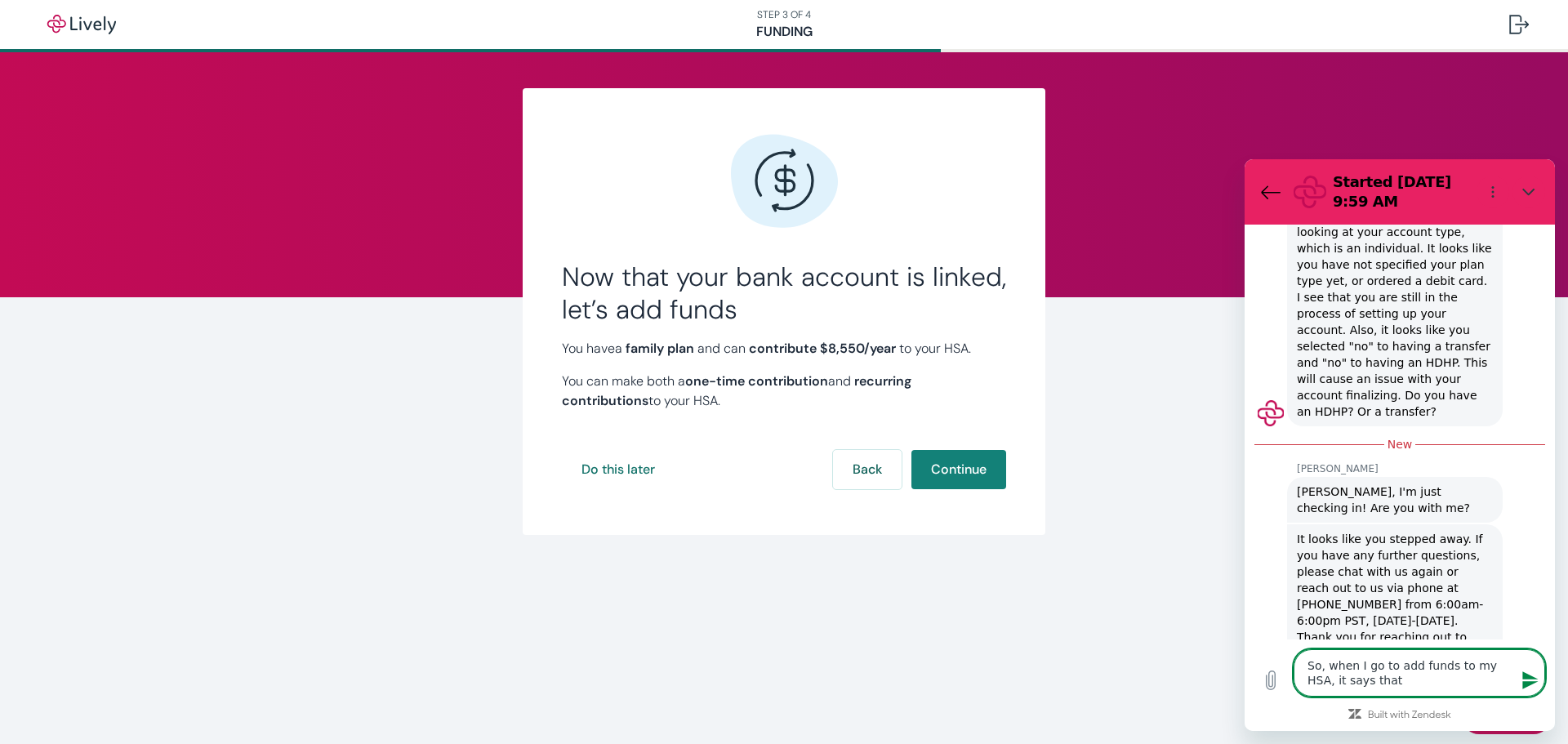
type textarea "So, when I go to add funds to my HSA, it says that"
type textarea "x"
type textarea "So, when I go to add funds to my HSA, it says that I"
type textarea "x"
type textarea "So, when I go to add funds to my HSA, it says that I"
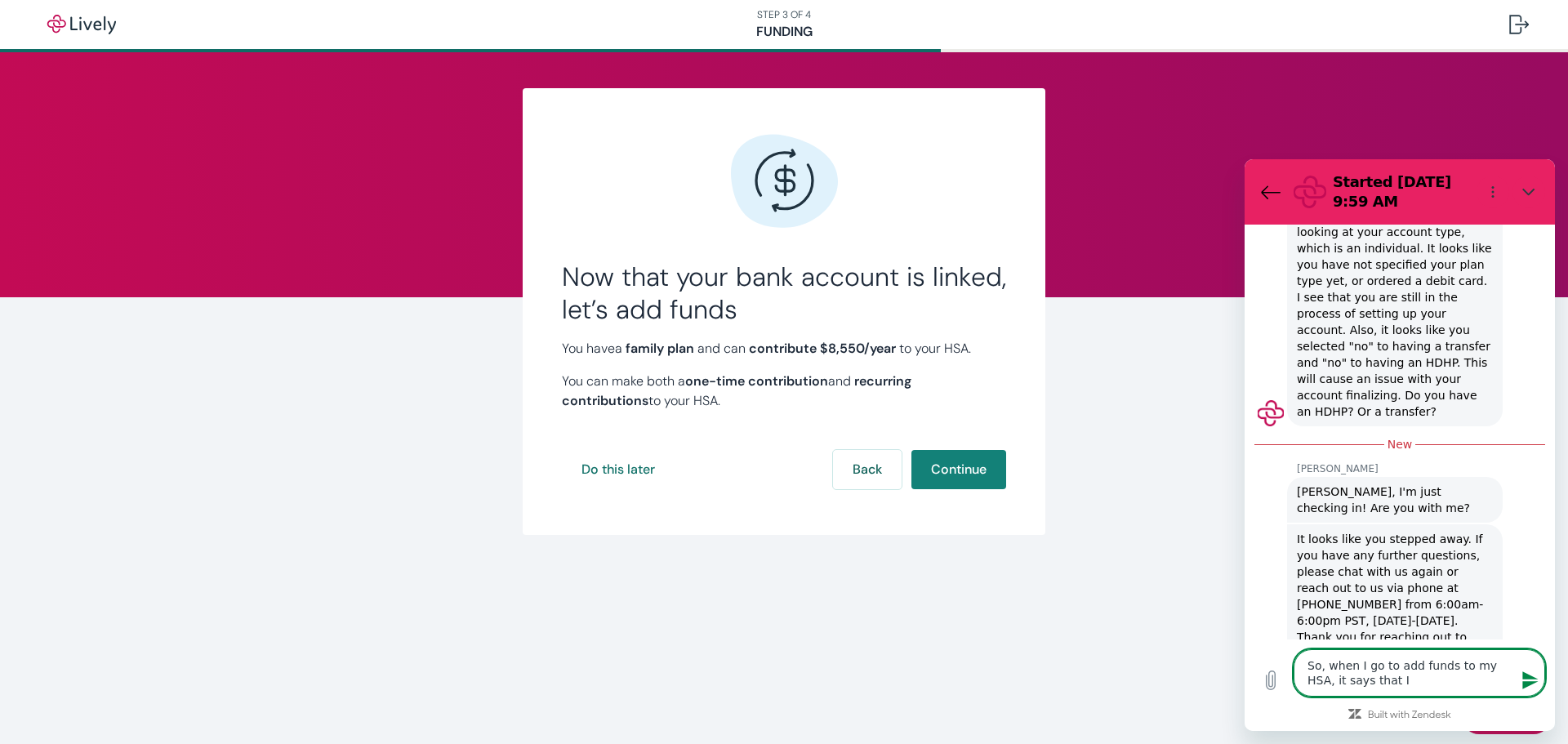
type textarea "x"
type textarea "So, when I go to add funds to my HSA, it says that I h"
type textarea "x"
type textarea "So, when I go to add funds to my HSA, it says that I ha"
type textarea "x"
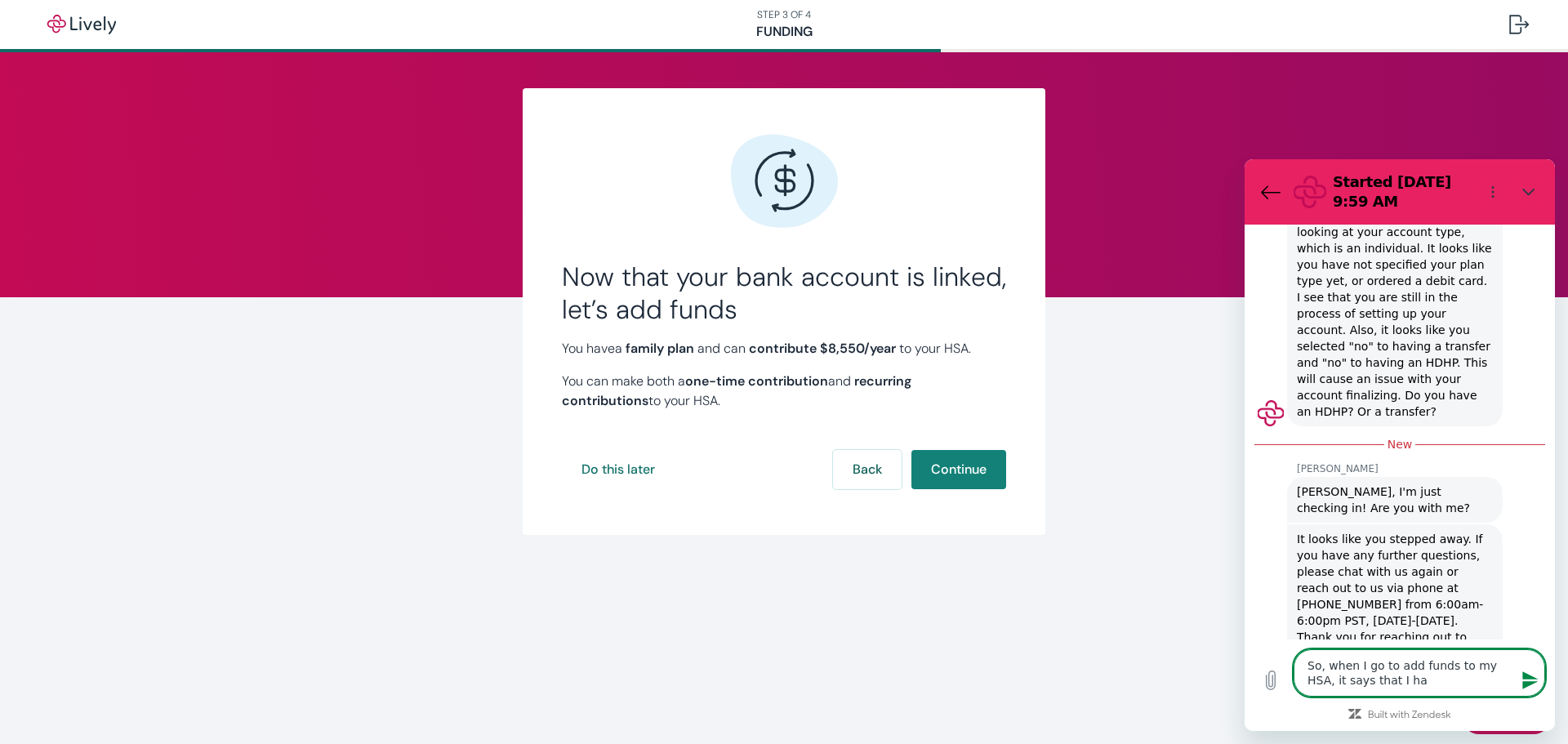
type textarea "So, when I go to add funds to my HSA, it says that I hav"
type textarea "x"
type textarea "So, when I go to add funds to my HSA, it says that I have"
type textarea "x"
type textarea "So, when I go to add funds to my HSA, it says that I have"
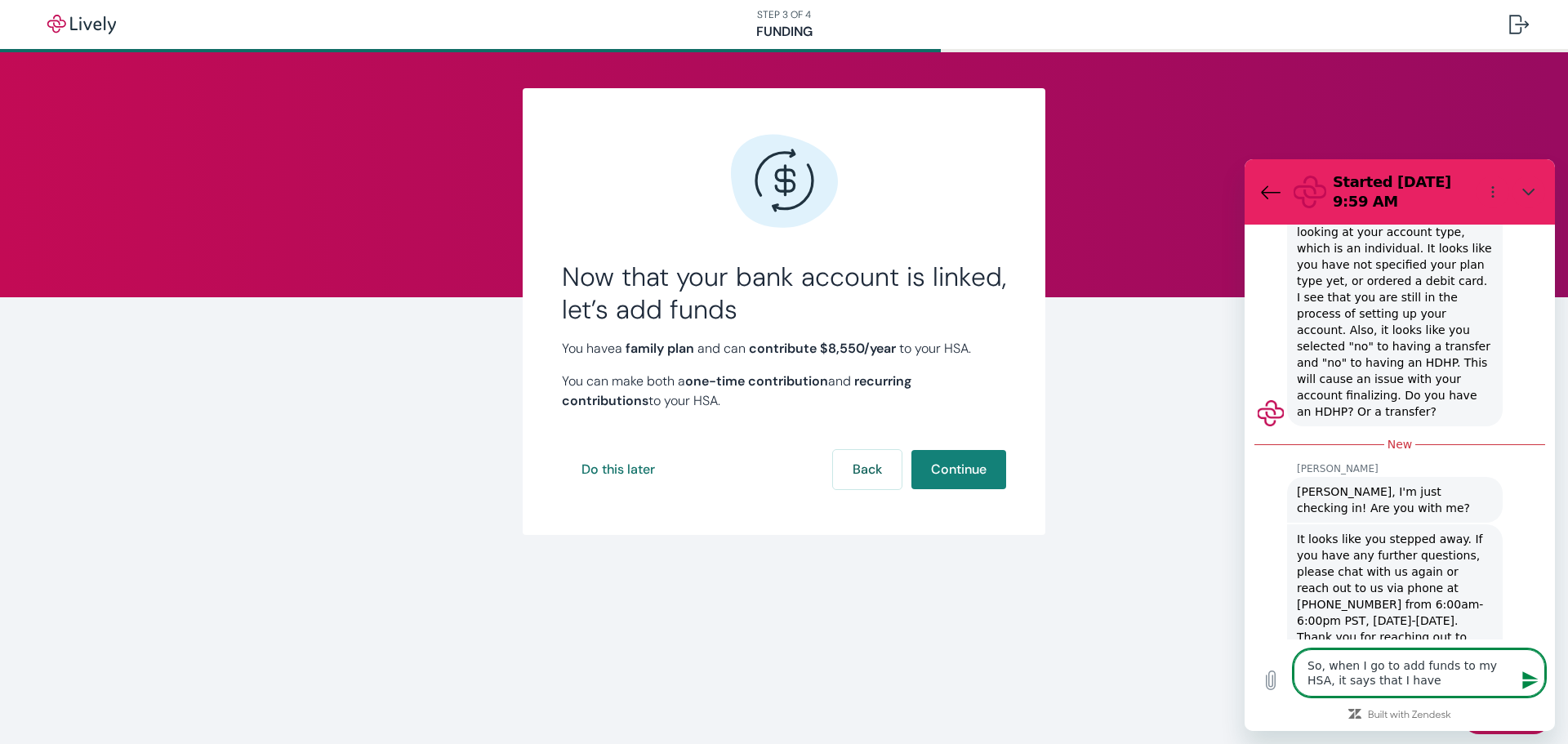
type textarea "x"
type textarea "So, when I go to add funds to my HSA, it says that I have a"
type textarea "x"
type textarea "So, when I go to add funds to my HSA, it says that I have a"
type textarea "x"
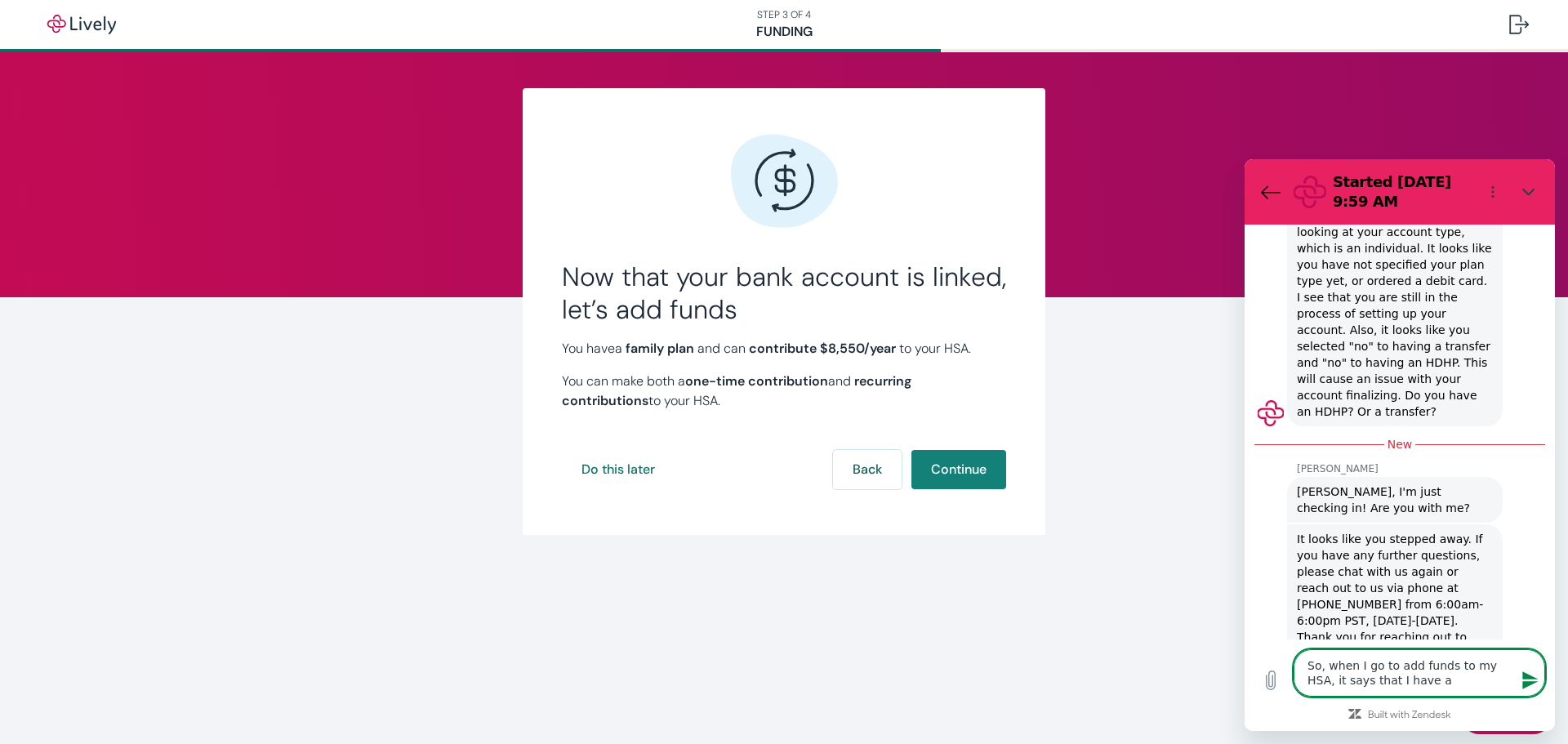
type textarea "So, when I go to add funds to my HSA, it says that I have a f"
type textarea "x"
type textarea "So, when I go to add funds to my HSA, it says that I have a fa"
type textarea "x"
type textarea "So, when I go to add funds to my HSA, it says that I have a fam"
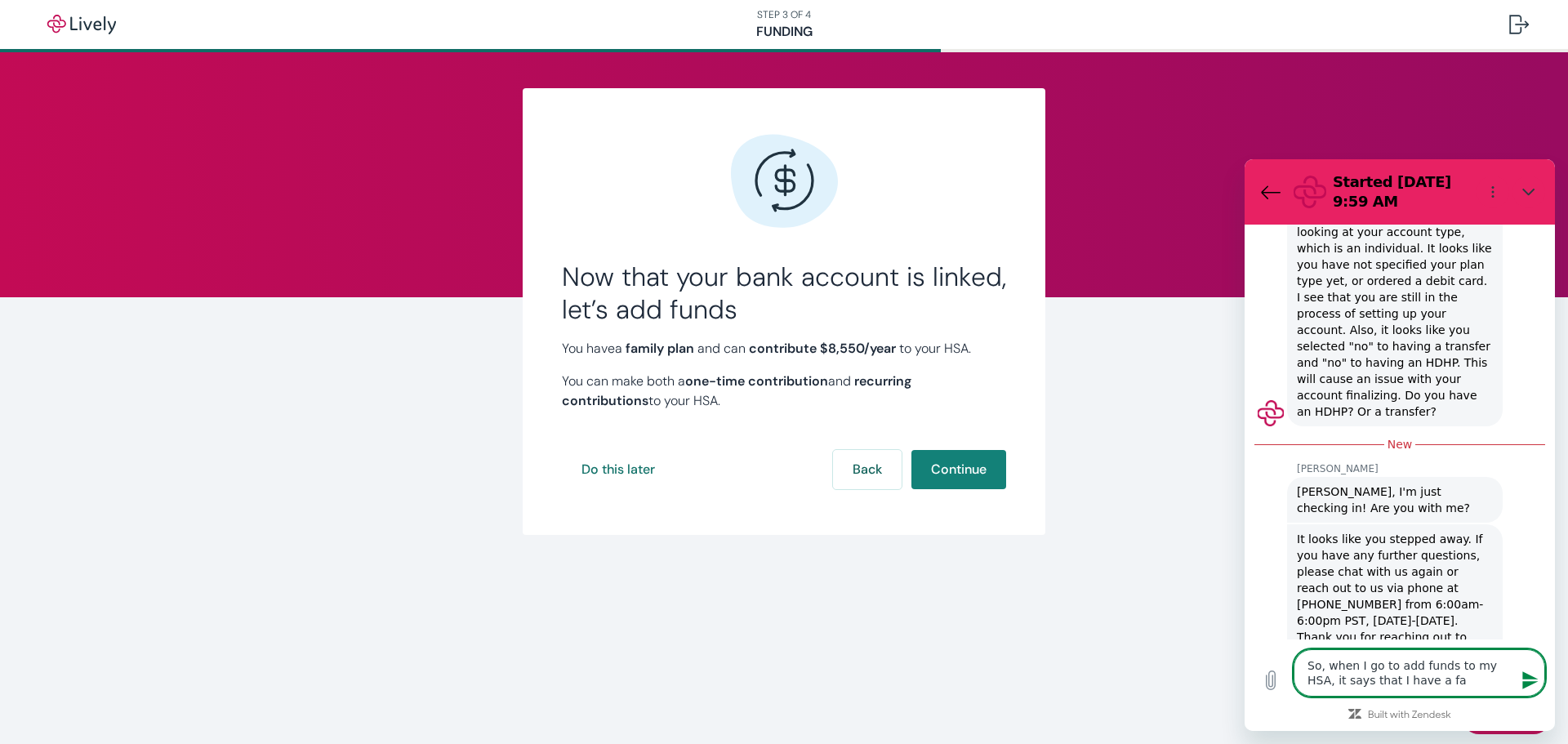
type textarea "x"
type textarea "So, when I go to add funds to my HSA, it says that I have a fami"
type textarea "x"
type textarea "So, when I go to add funds to my HSA, it says that I have a famil"
type textarea "x"
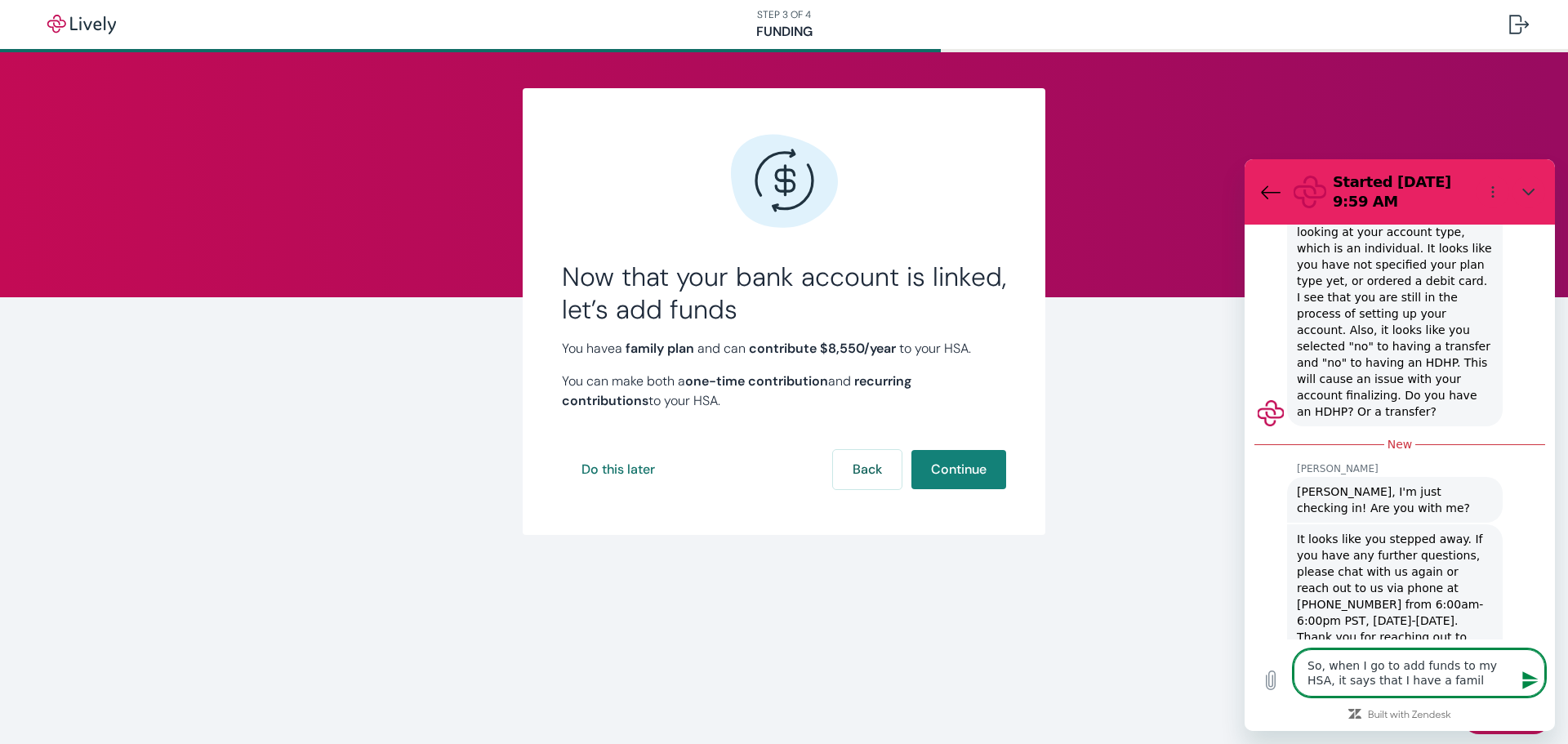
type textarea "So, when I go to add funds to my HSA, it says that I have a family"
type textarea "x"
type textarea "So, when I go to add funds to my HSA, it says that I have a family"
type textarea "x"
type textarea "So, when I go to add funds to my HSA, it says that I have a family p"
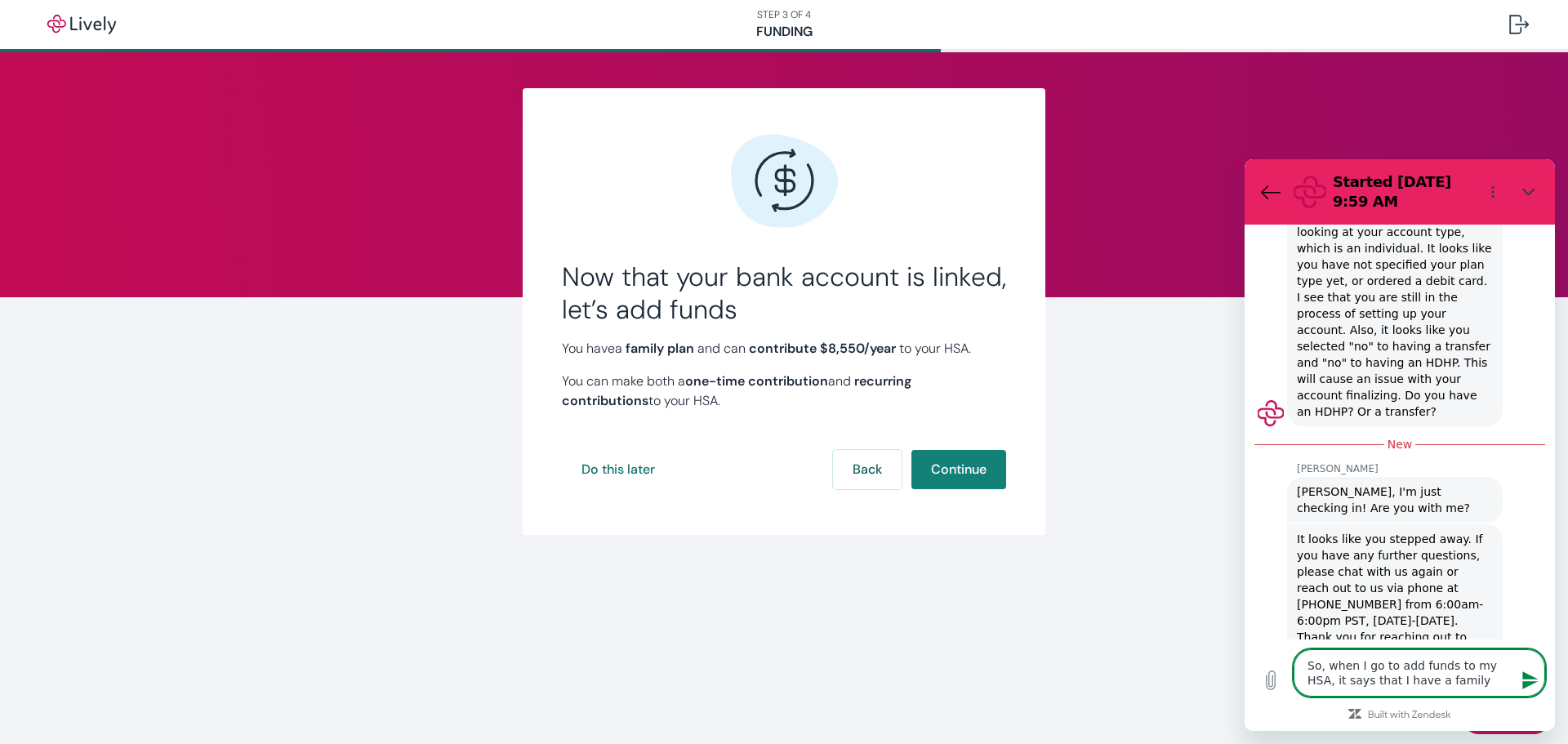
type textarea "x"
type textarea "So, when I go to add funds to my HSA, it says that I have a family pl"
type textarea "x"
type textarea "So, when I go to add funds to my HSA, it says that I have a family pla"
type textarea "x"
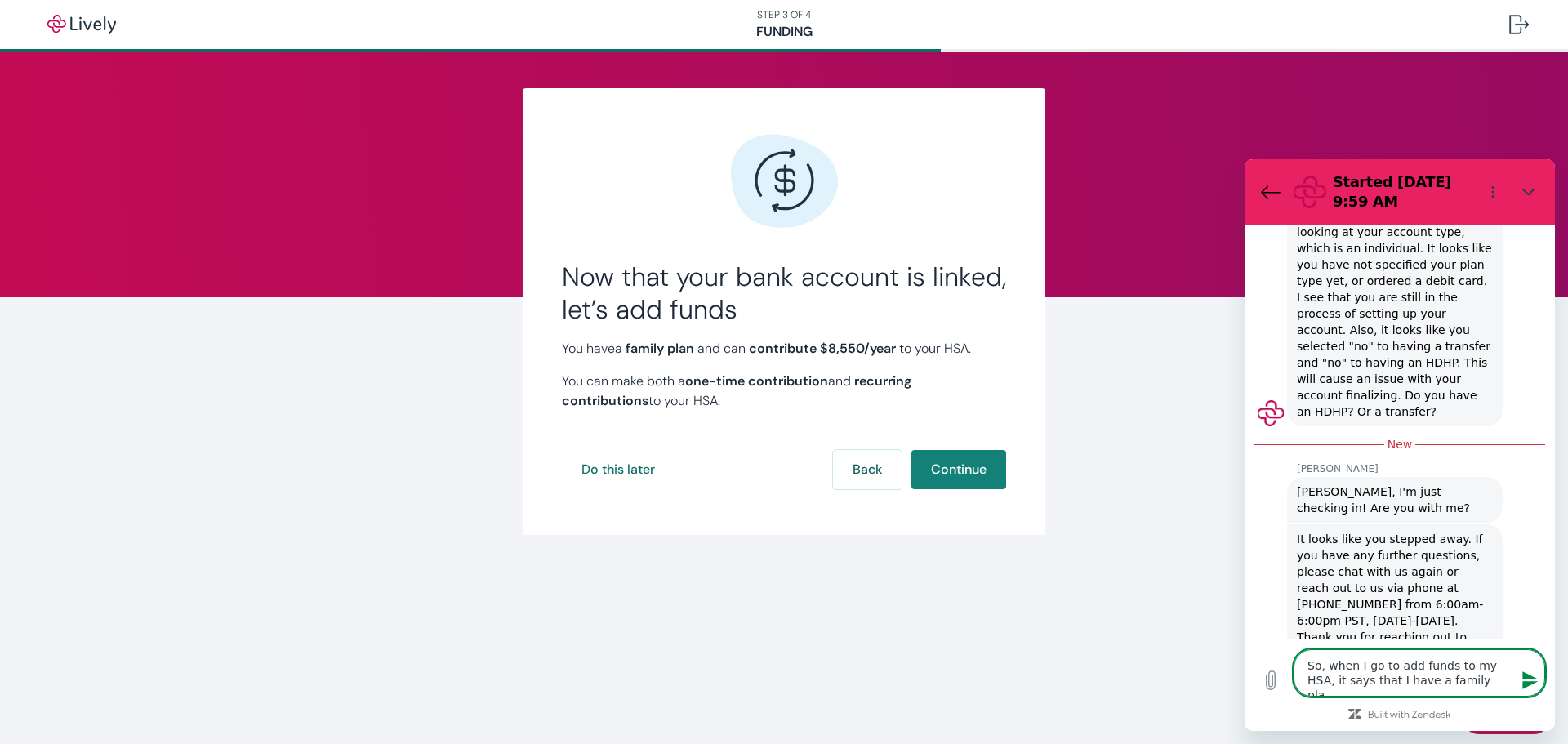
type textarea "So, when I go to add funds to my HSA, it says that I have a family plan"
type textarea "x"
type textarea "So, when I go to add funds to my HSA, it says that I have a family plan."
type textarea "x"
type textarea "So, when I go to add funds to my HSA, it says that I have a family plan"
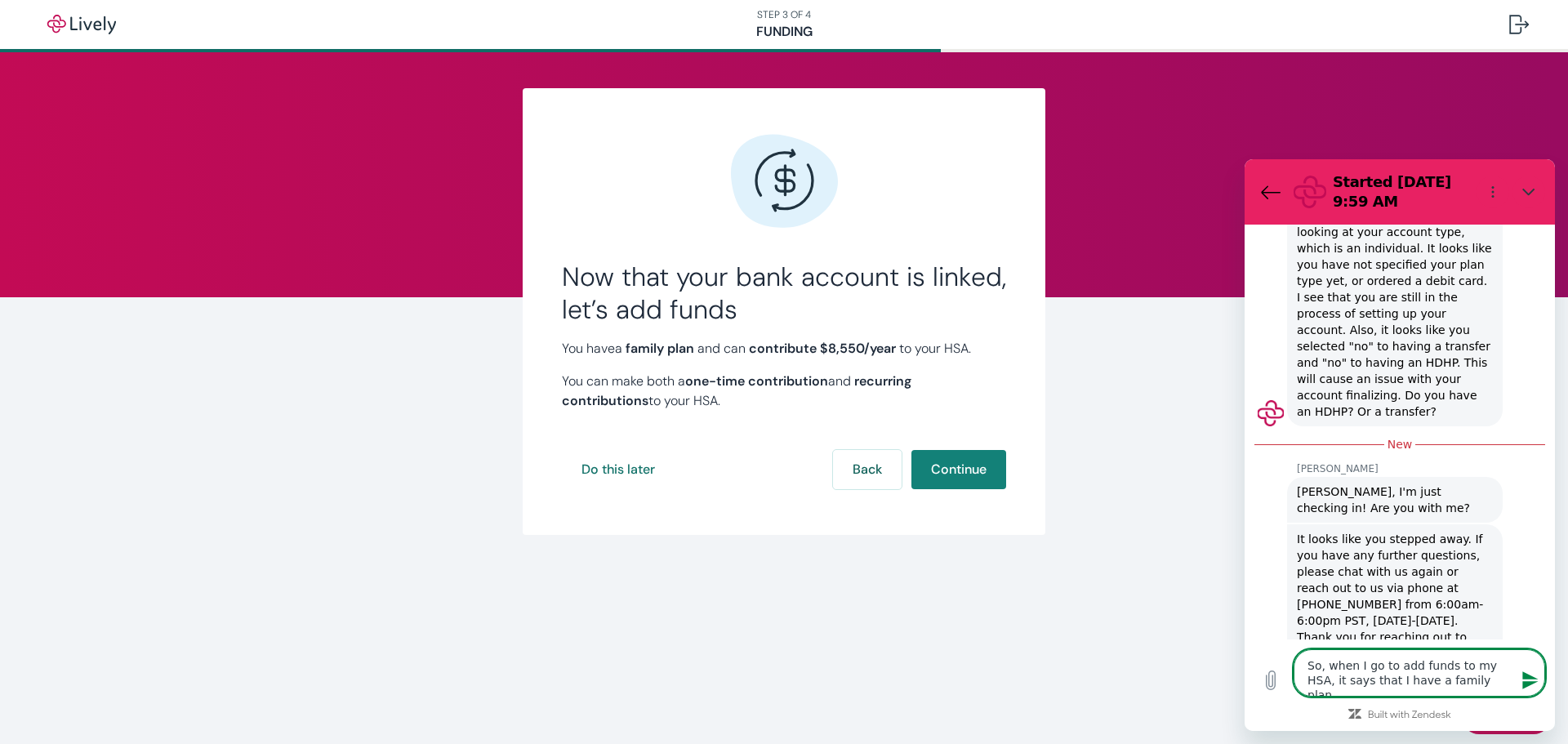
type textarea "x"
type textarea "So, when I go to add funds to my HSA, it says that I have a family plan,"
type textarea "x"
type textarea "So, when I go to add funds to my HSA, it says that I have a family plan,"
type textarea "x"
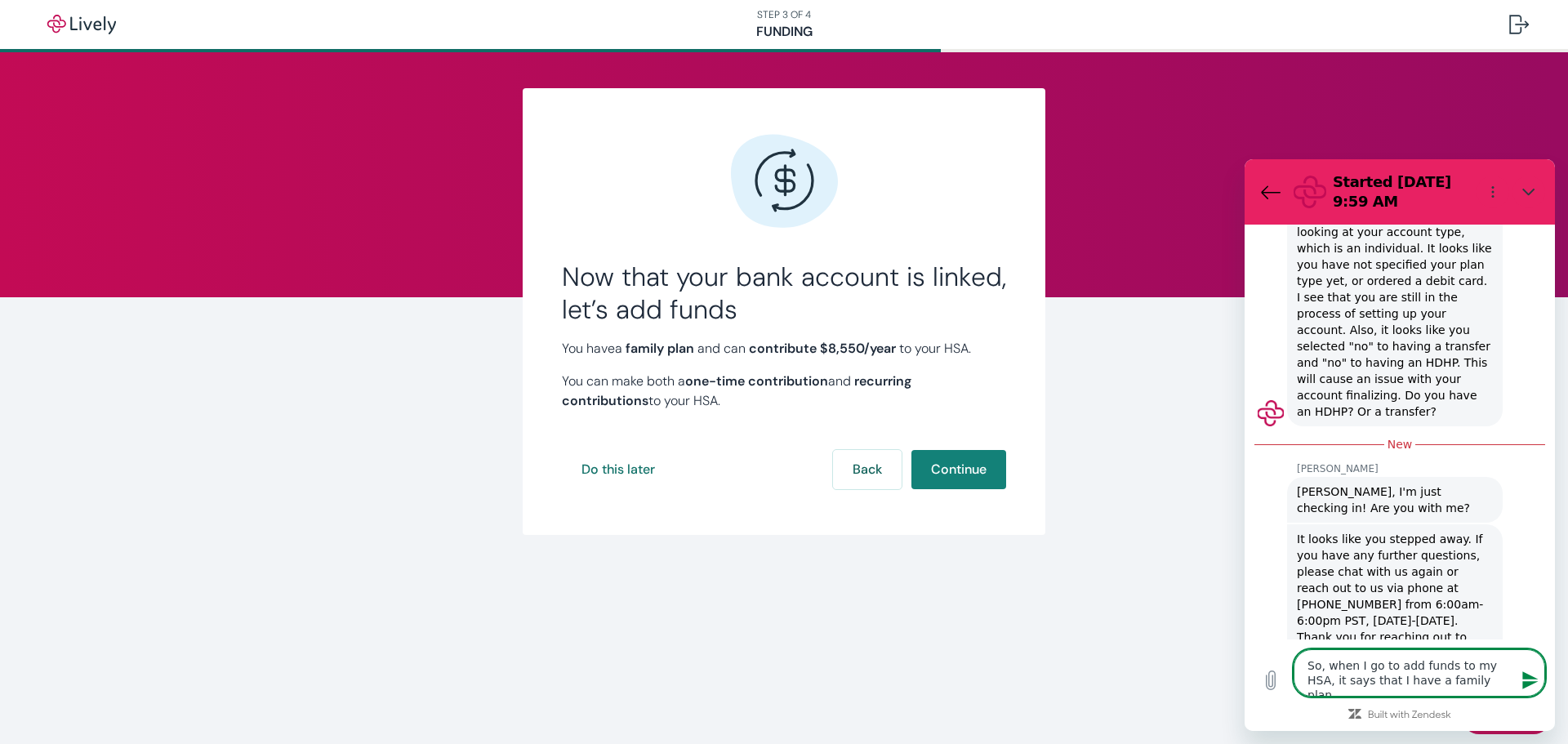
type textarea "So, when I go to add funds to my HSA, it says that I have a family [MEDICAL_DAT…"
type textarea "x"
type textarea "So, when I go to add funds to my HSA, it says that I have a family plan, bu"
type textarea "x"
type textarea "So, when I go to add funds to my HSA, it says that I have a family plan, but"
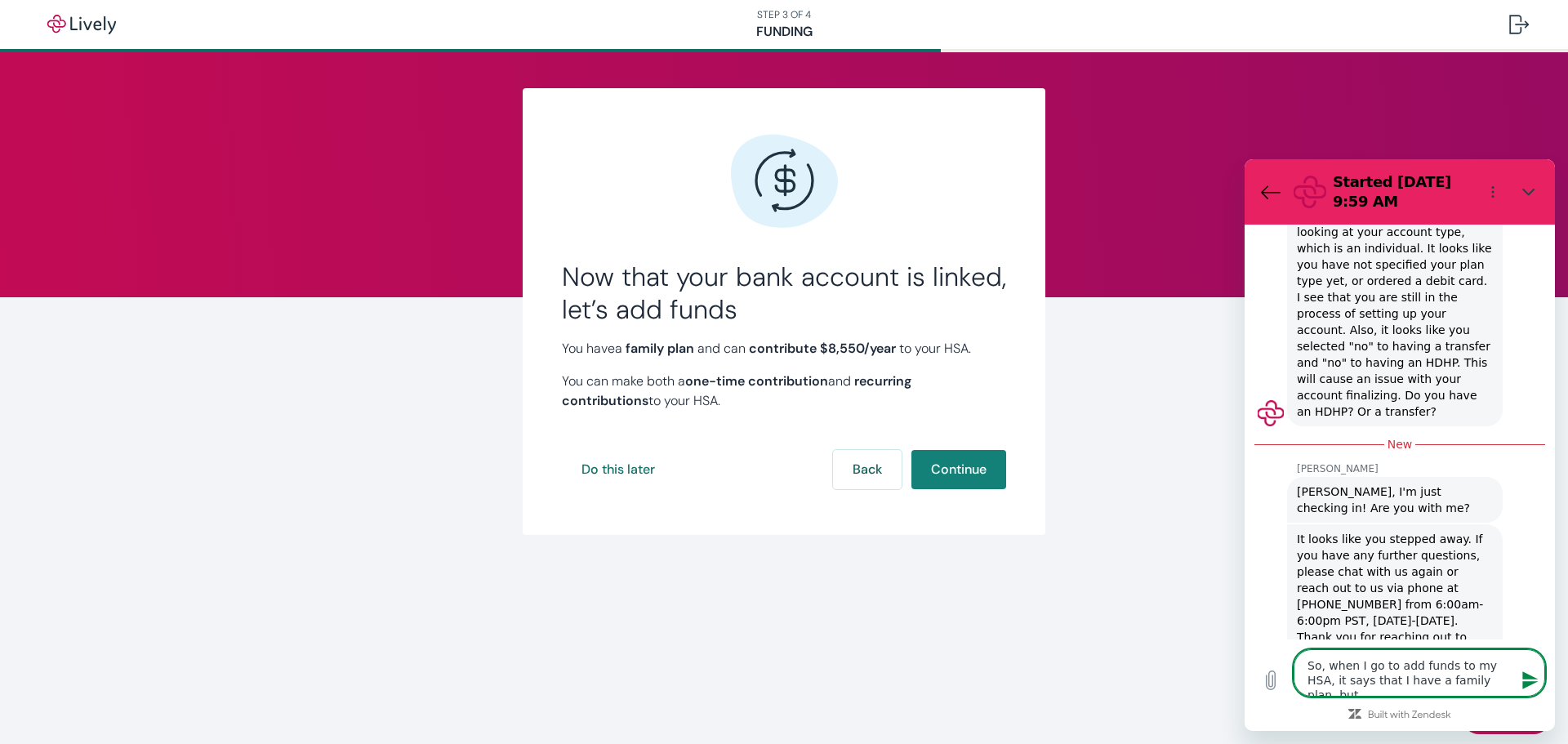
type textarea "x"
type textarea "So, when I go to add funds to my HSA, it says that I have a family plan, but"
type textarea "x"
type textarea "So, when I go to add funds to my HSA, it says that I have a family plan, but I"
type textarea "x"
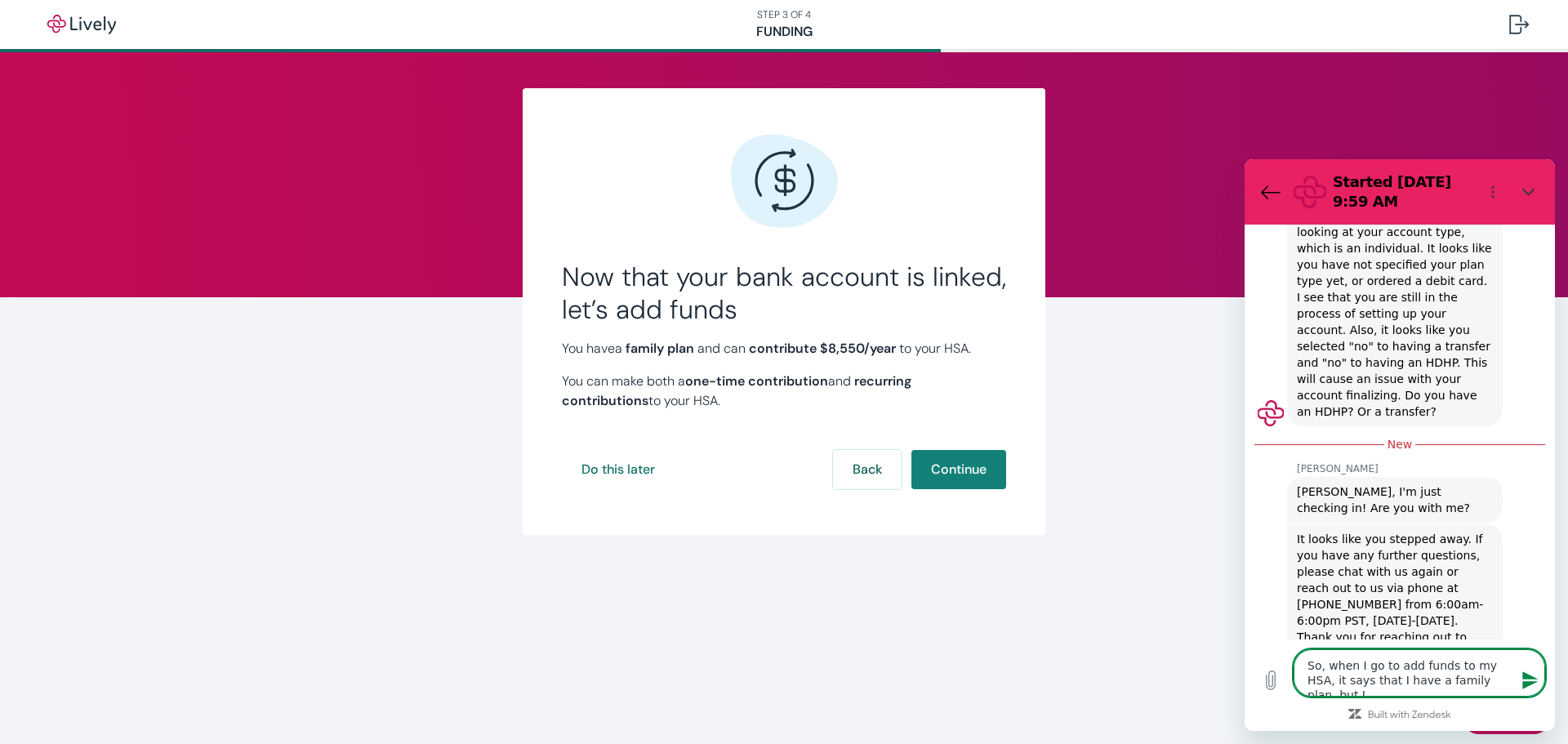
type textarea "So, when I go to add funds to my HSA, it says that I have a family plan, but I"
type textarea "x"
type textarea "So, when I go to add funds to my HSA, it says that I have a family plan, but I w"
type textarea "x"
type textarea "So, when I go to add funds to my HSA, it says that I have a family plan, but I …"
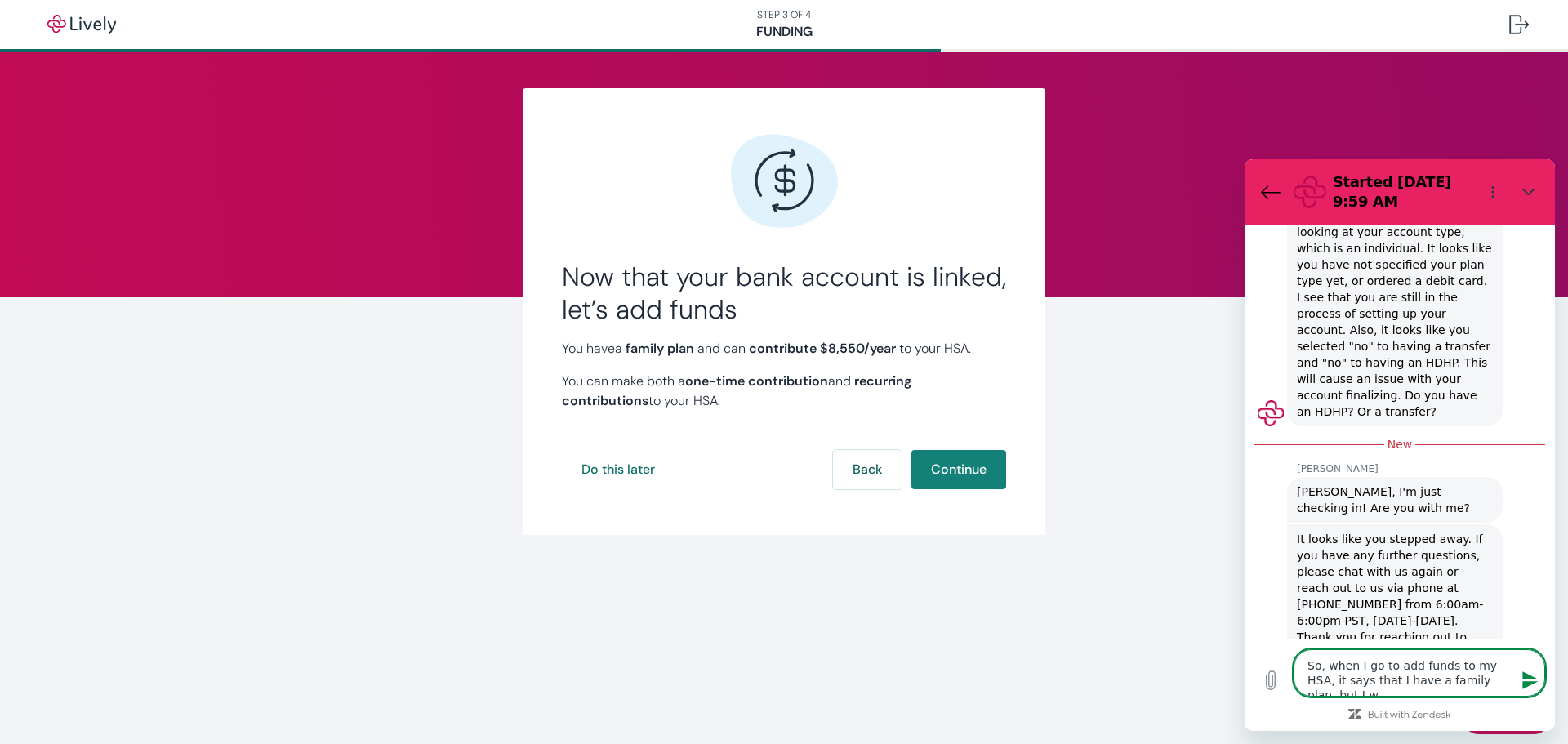
type textarea "x"
type textarea "So, when I go to add funds to my HSA, it says that I have a family plan, but I …"
type textarea "x"
type textarea "So, when I go to add funds to my HSA, it says that I have a family plan, but I …"
type textarea "x"
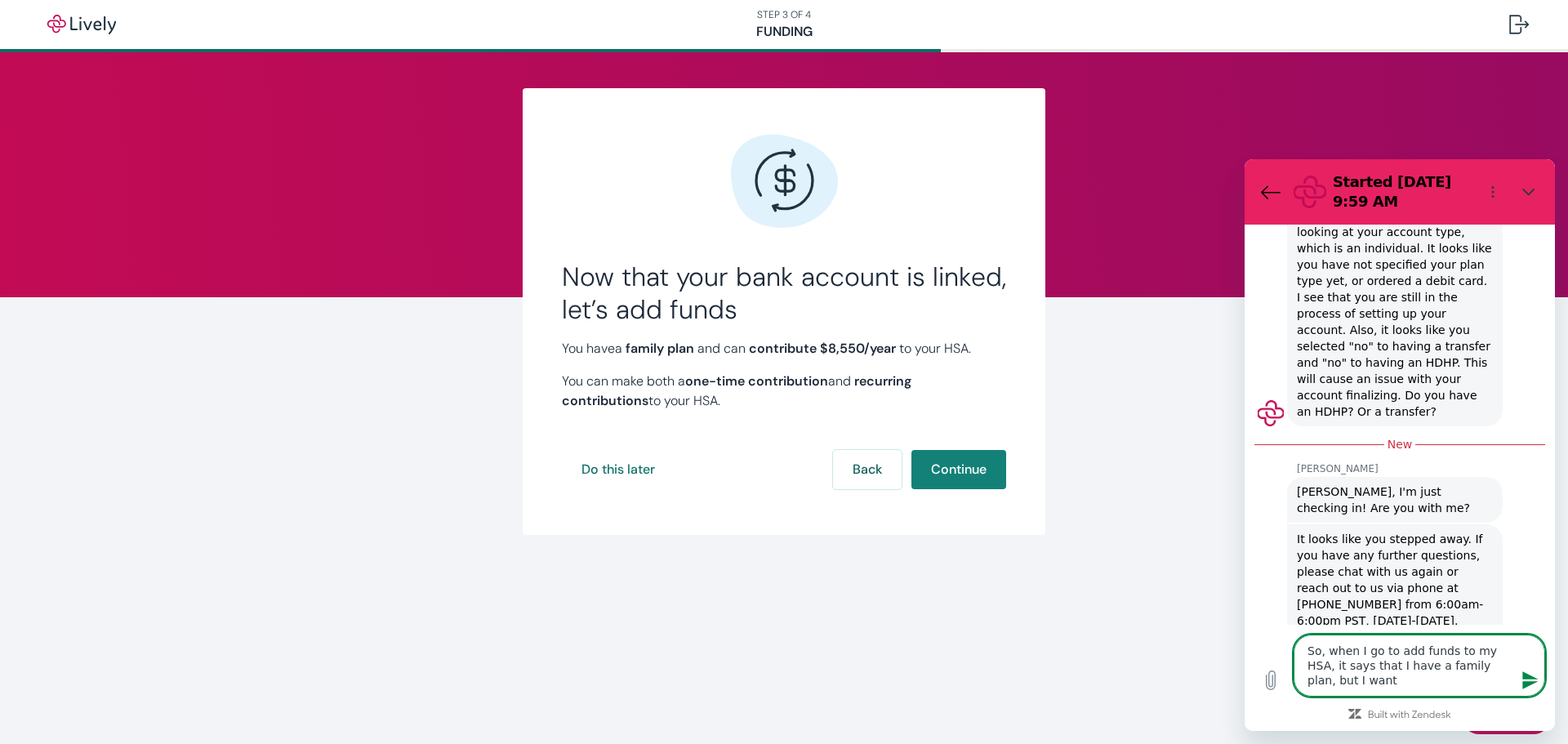
type textarea "So, when I go to add funds to my HSA, it says that I have a family plan, but I …"
type textarea "x"
type textarea "So, when I go to add funds to my HSA, it says that I have a family plan, but I …"
type textarea "x"
type textarea "So, when I go to add funds to my HSA, it says that I have a family plan, but I …"
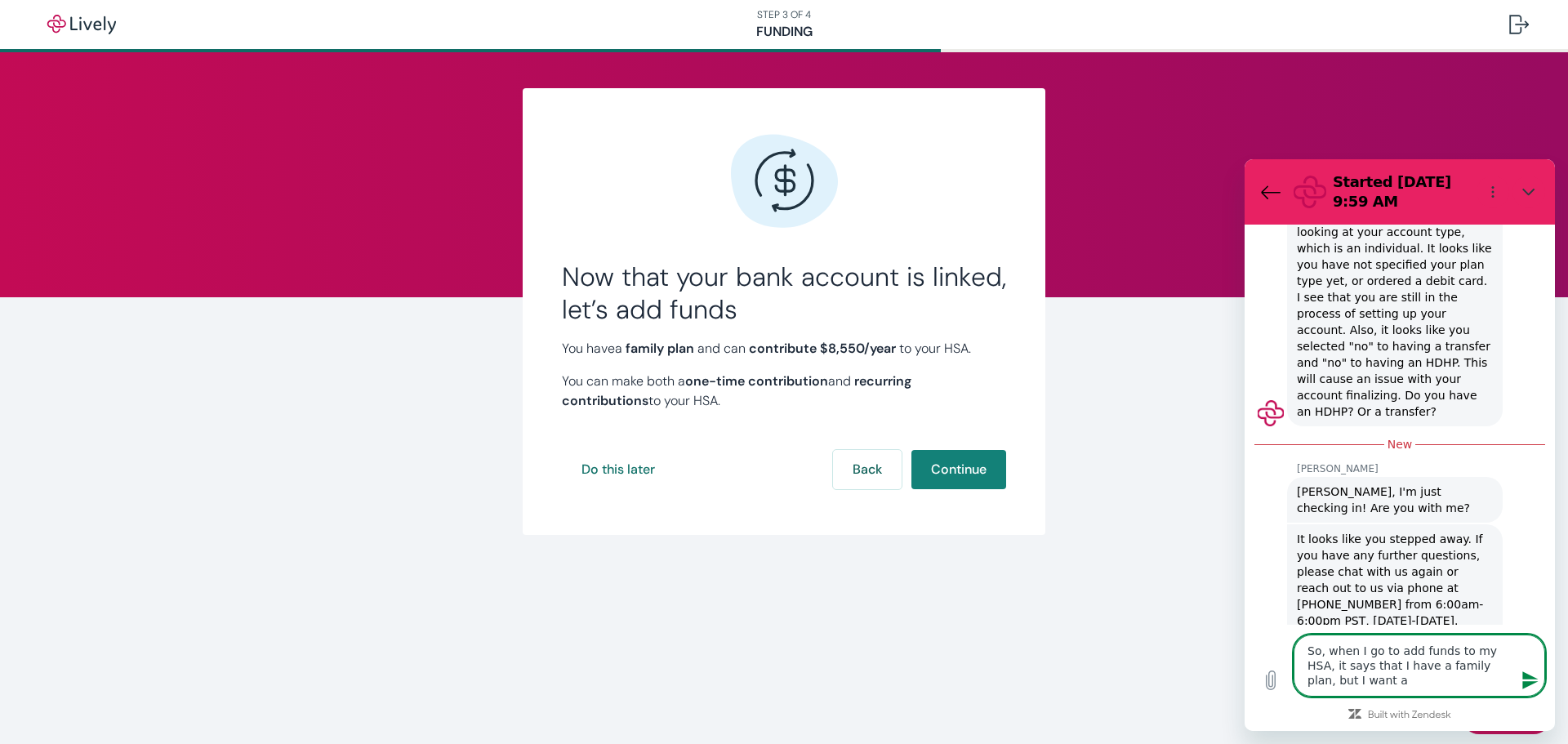
type textarea "x"
type textarea "So, when I go to add funds to my HSA, it says that I have a family plan, but I …"
type textarea "x"
type textarea "So, when I go to add funds to my HSA, it says that I have a family plan, but I …"
type textarea "x"
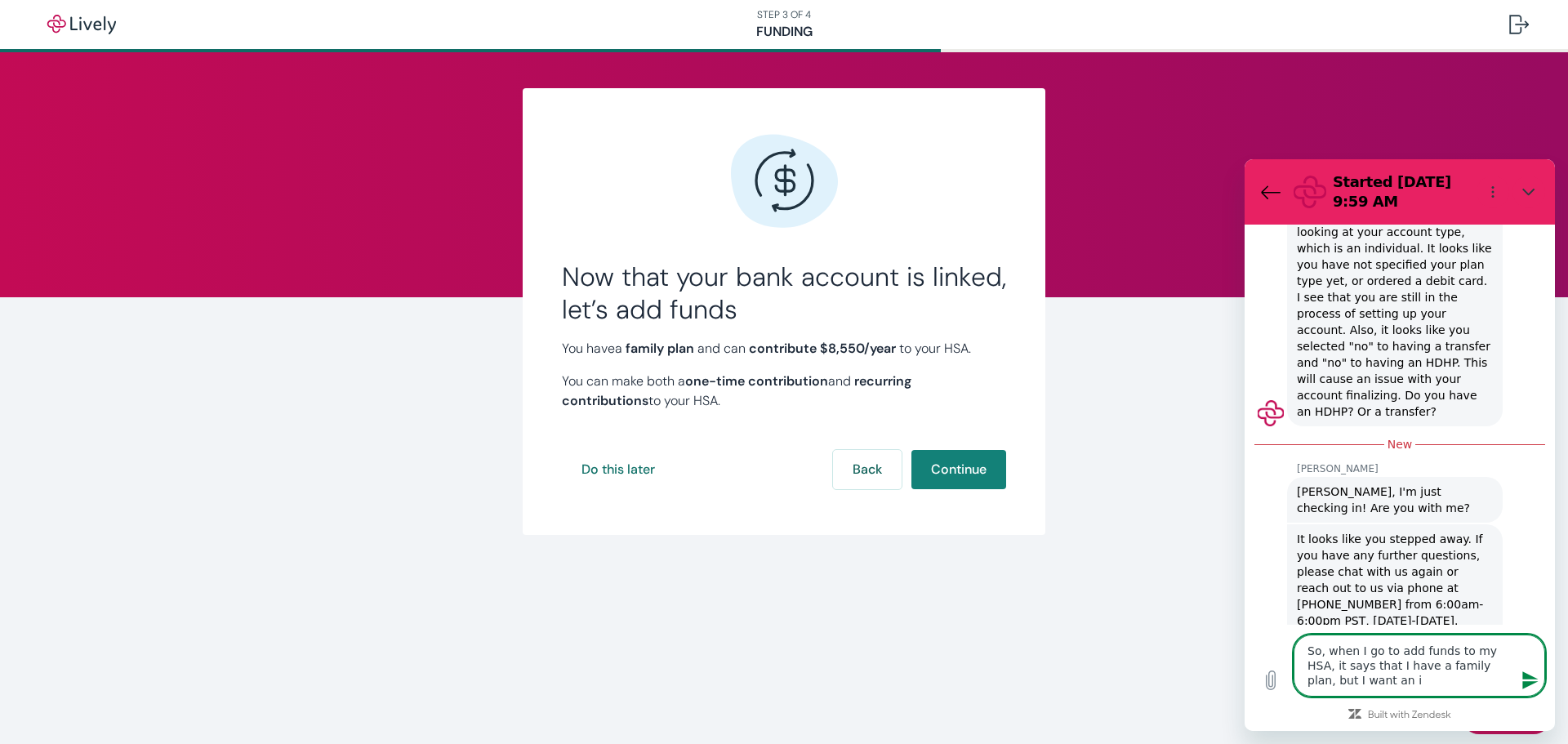
type textarea "So, when I go to add funds to my HSA, it says that I have a family plan, but I …"
type textarea "x"
type textarea "So, when I go to add funds to my HSA, it says that I have a family plan, but I …"
type textarea "x"
type textarea "So, when I go to add funds to my HSA, it says that I have a family plan, but I …"
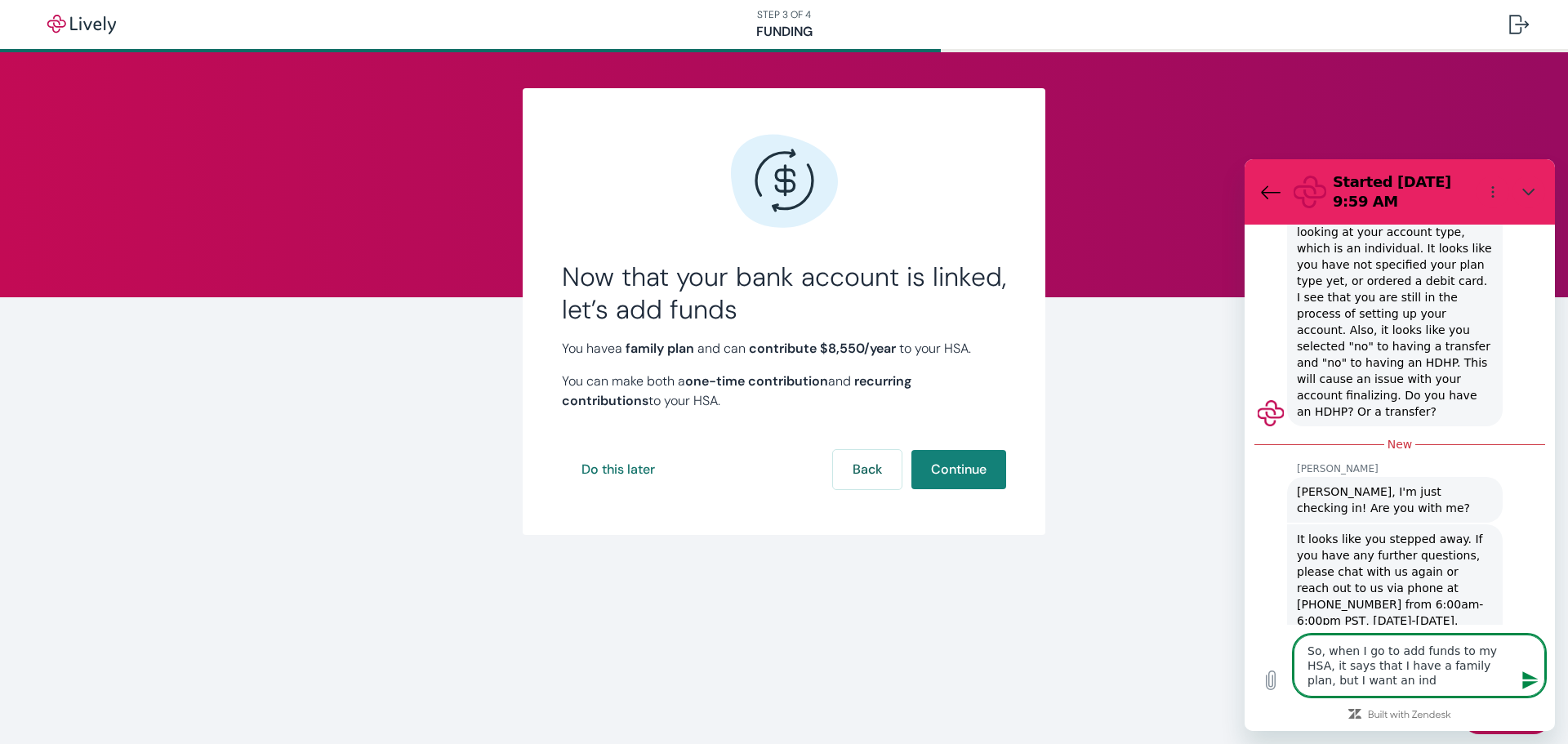
type textarea "x"
type textarea "So, when I go to add funds to my HSA, it says that I have a family plan, but I …"
type textarea "x"
type textarea "So, when I go to add funds to my HSA, it says that I have a family plan, but I …"
type textarea "x"
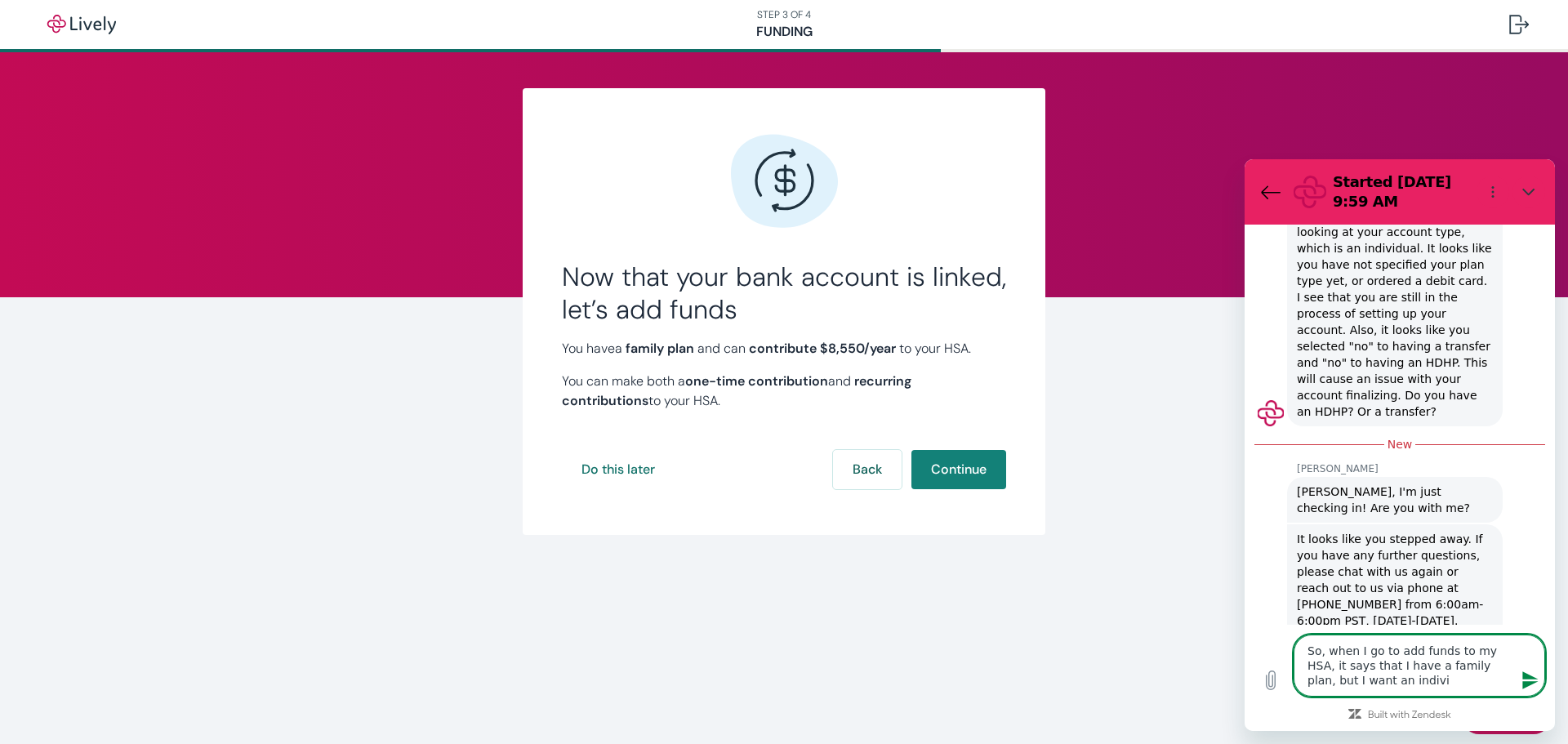
type textarea "So, when I go to add funds to my HSA, it says that I have a family plan, but I …"
type textarea "x"
type textarea "So, when I go to add funds to my HSA, it says that I have a family plan, but I …"
type textarea "x"
type textarea "So, when I go to add funds to my HSA, it says that I have a family plan, but I …"
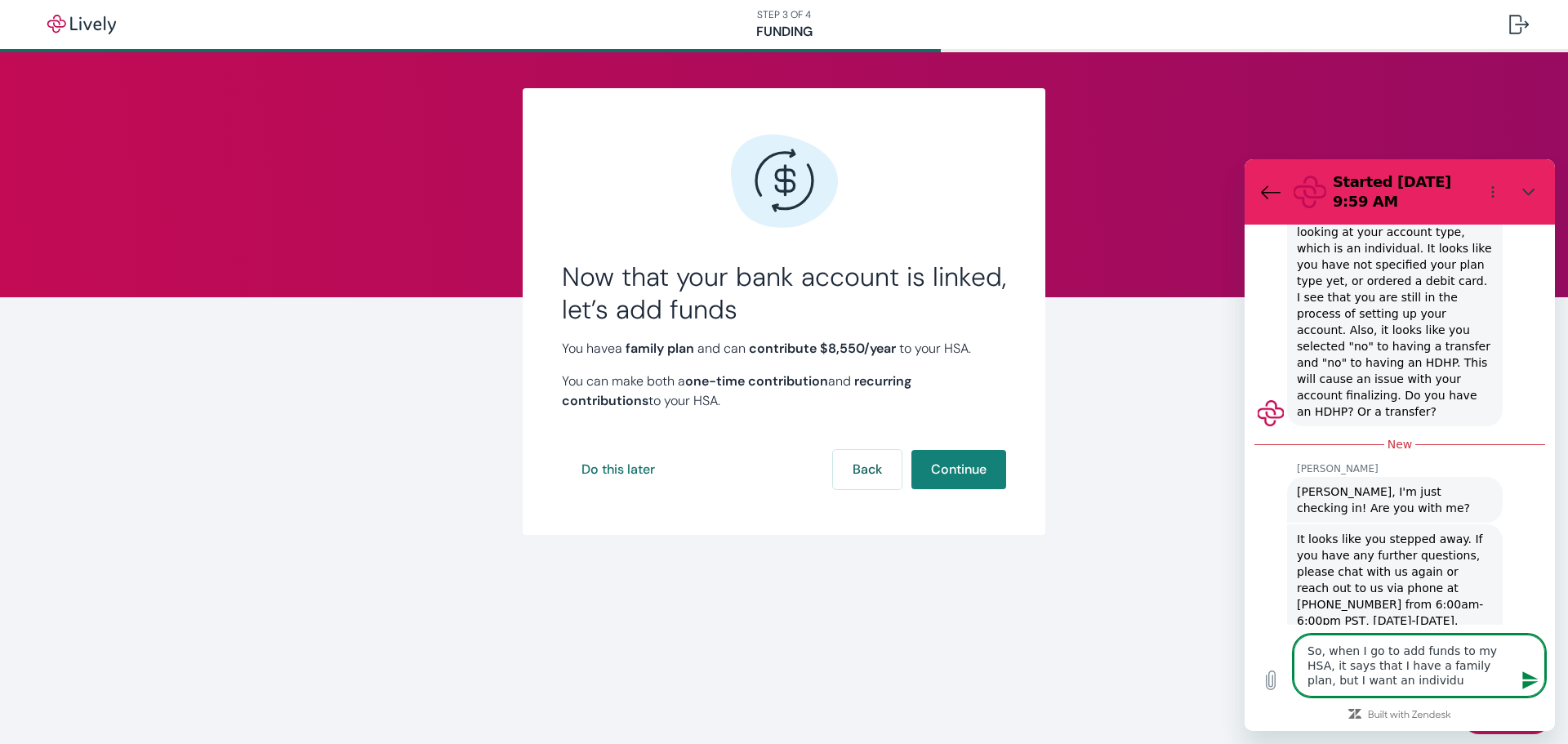
type textarea "x"
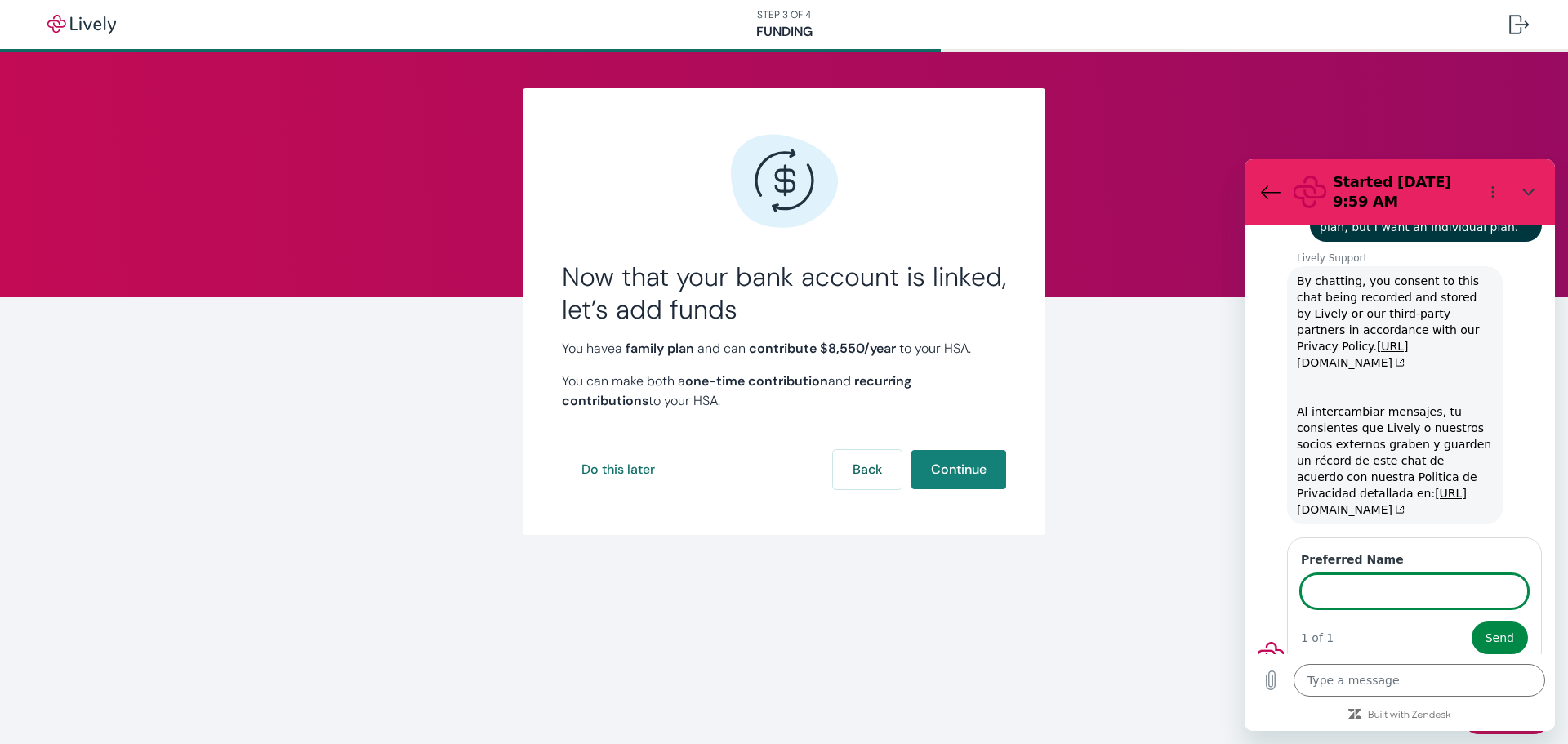
scroll to position [1795, 0]
click at [1489, 629] on span "Send" at bounding box center [1499, 639] width 28 height 19
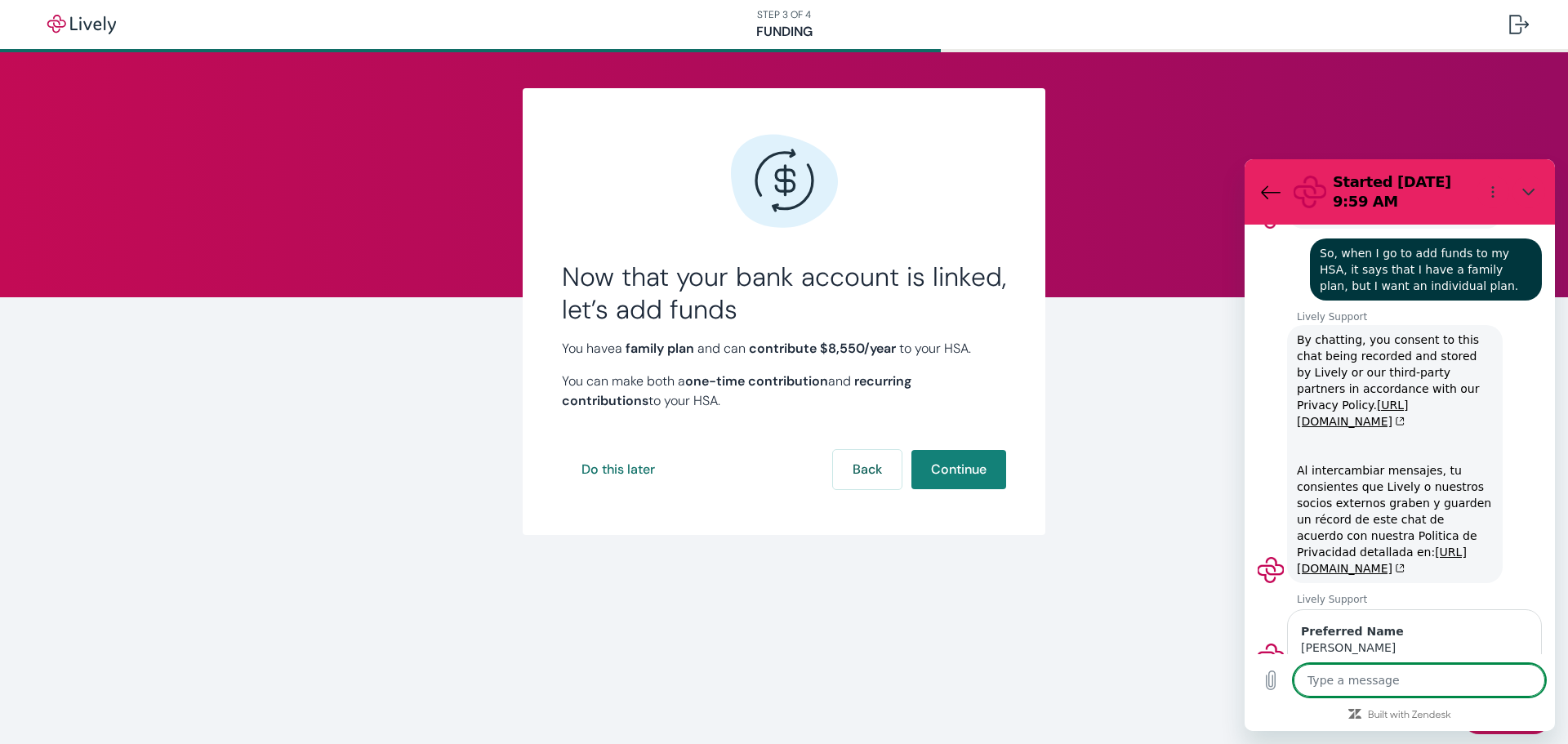
scroll to position [1774, 0]
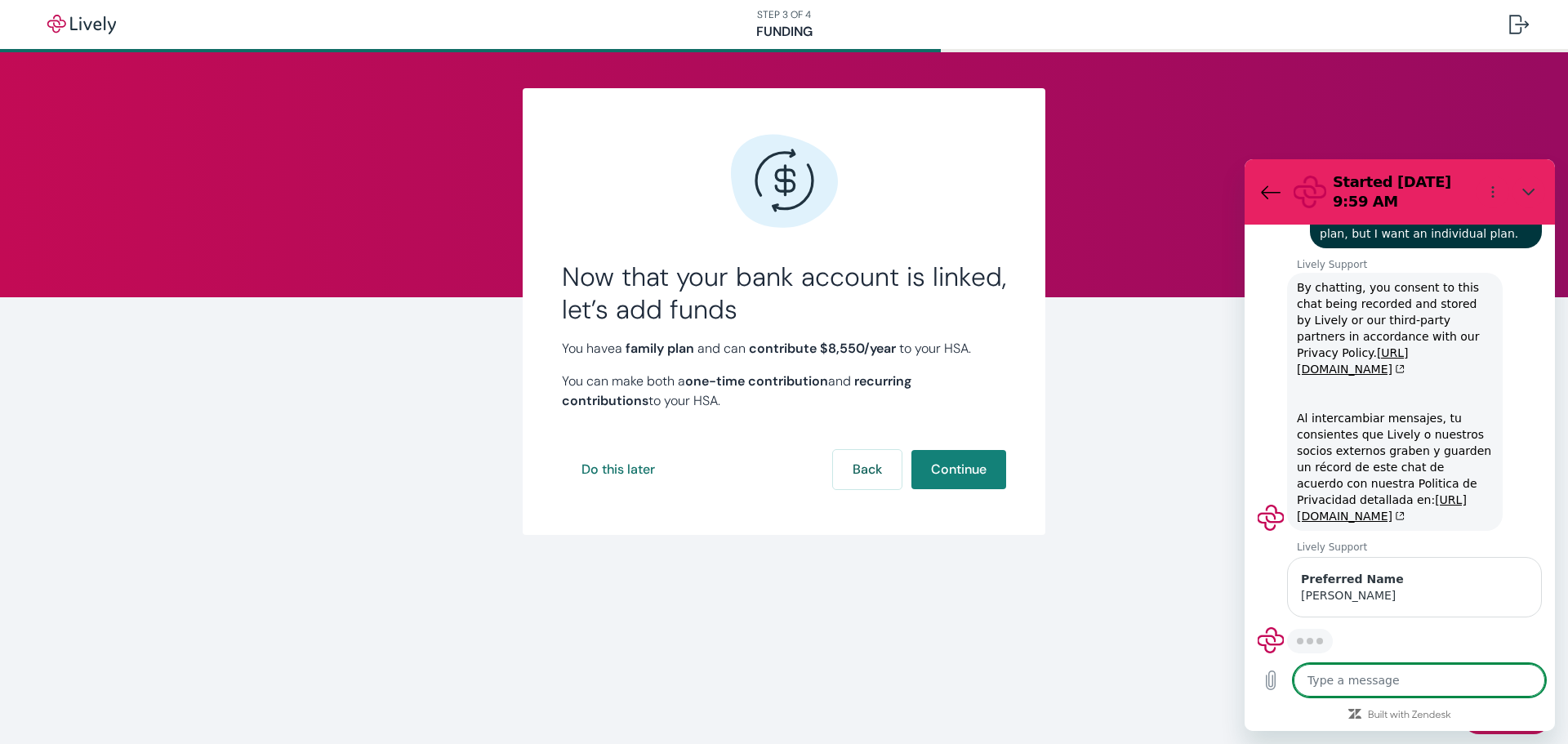
click at [1424, 675] on textarea at bounding box center [1419, 680] width 251 height 33
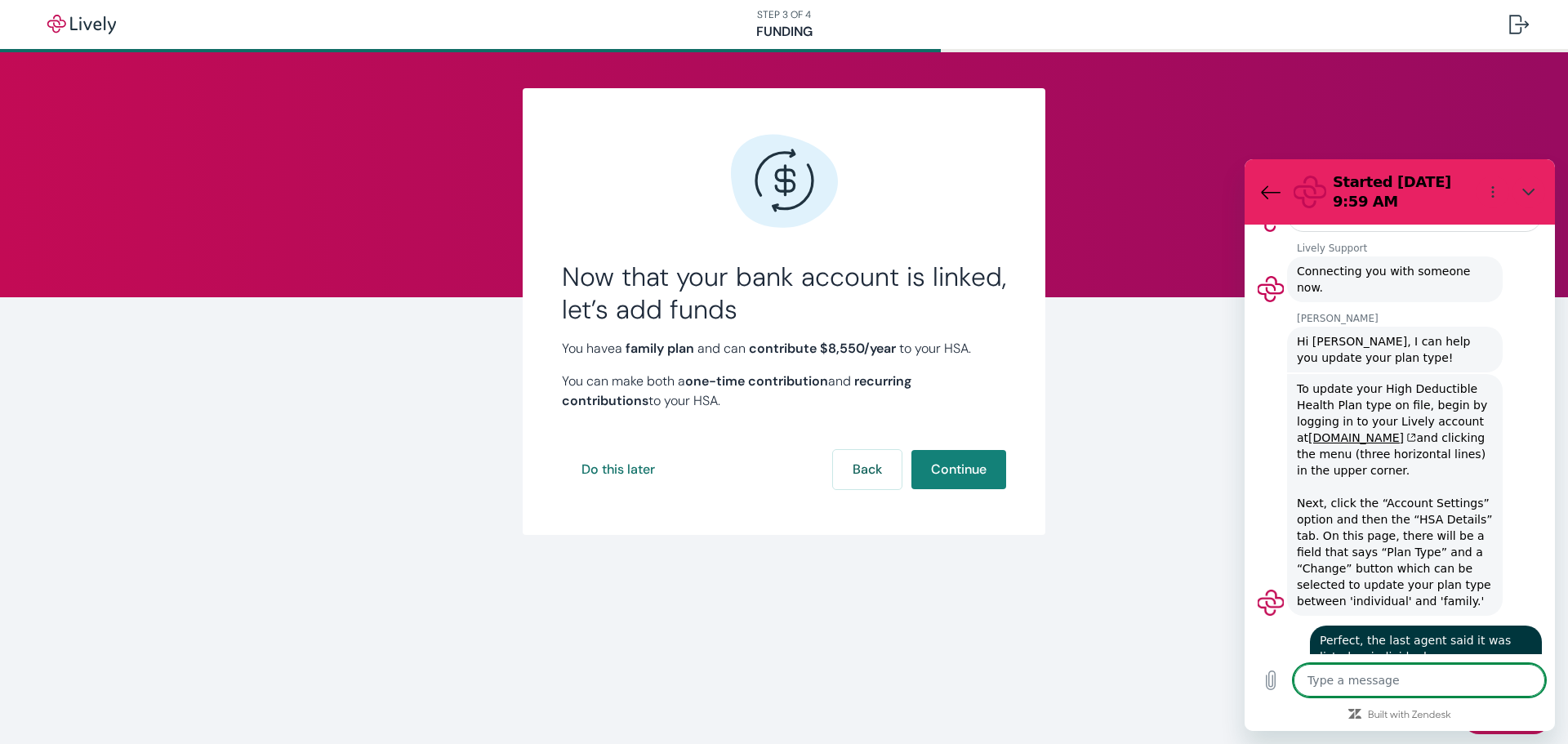
scroll to position [2178, 0]
click at [634, 465] on button "Do this later" at bounding box center [618, 469] width 113 height 39
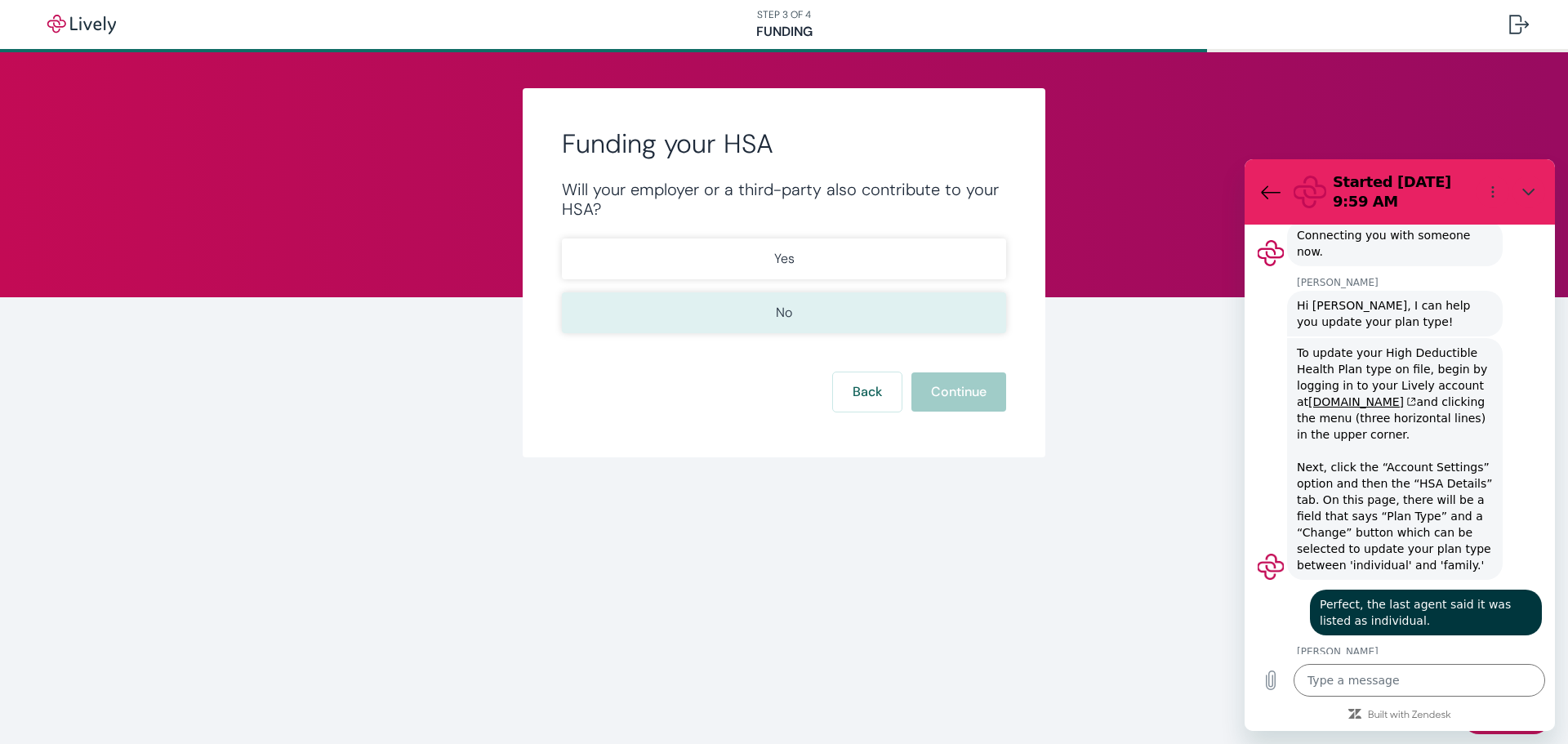
scroll to position [2209, 0]
click at [790, 331] on button "No" at bounding box center [784, 312] width 445 height 41
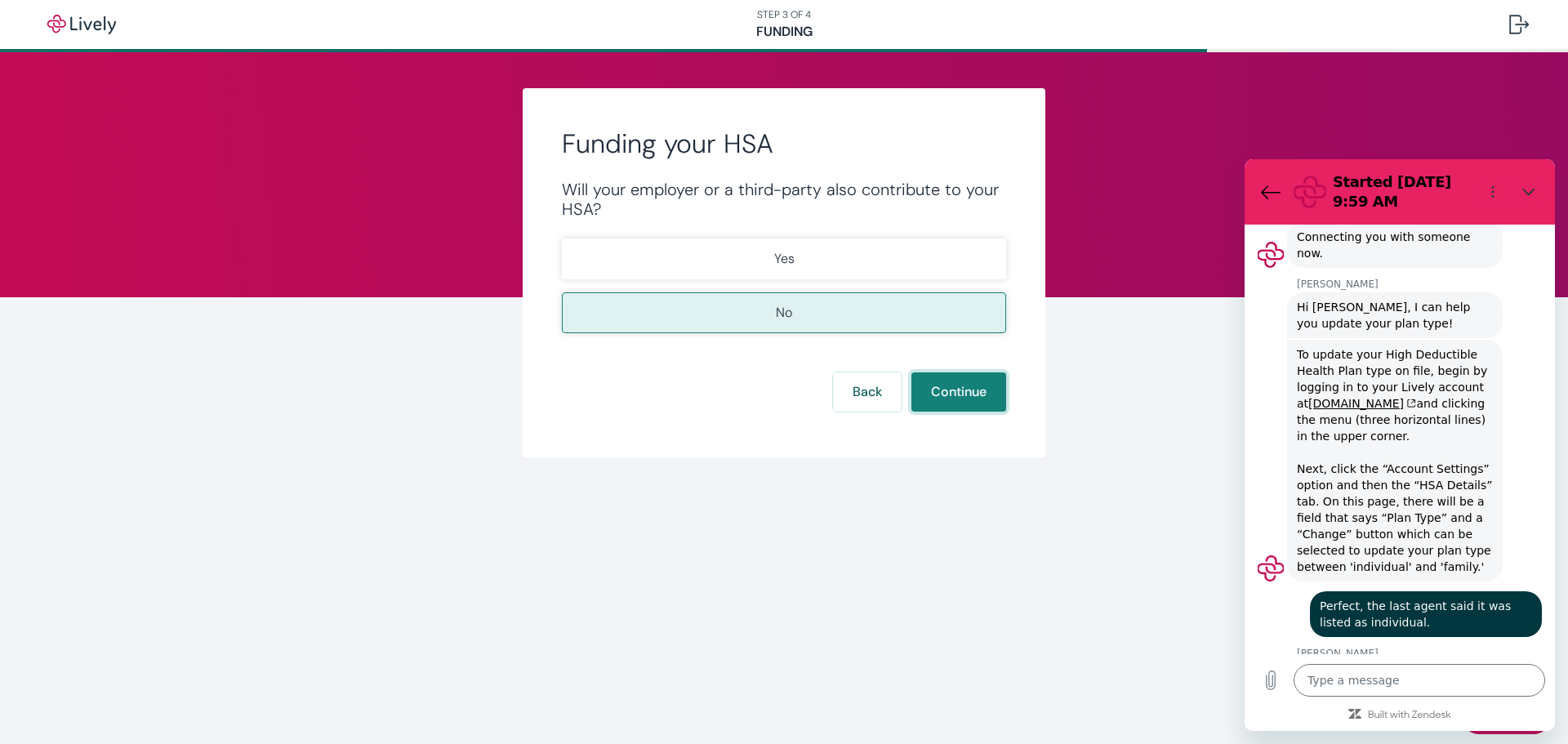
click at [937, 389] on button "Continue" at bounding box center [959, 392] width 95 height 39
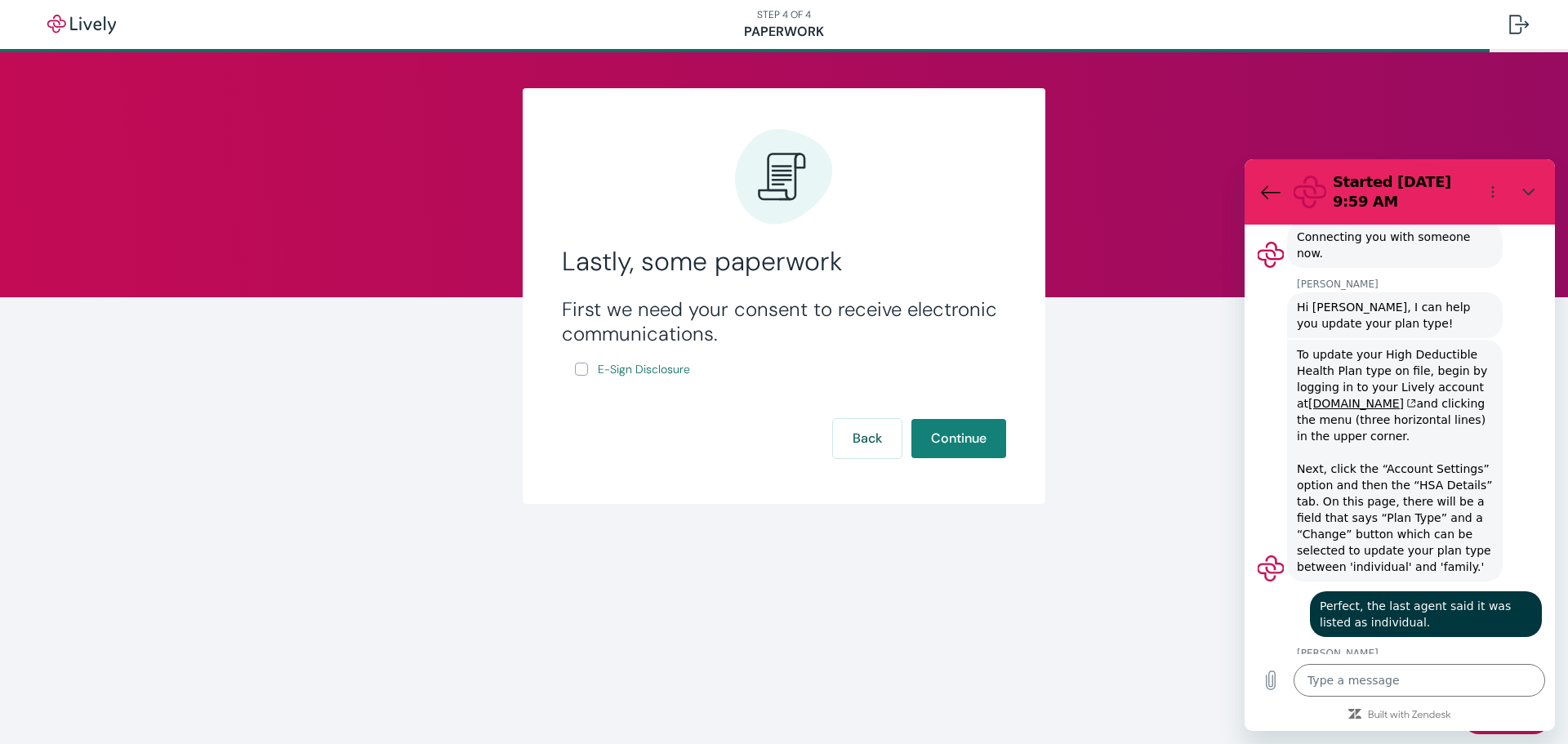
click at [579, 373] on input "E-Sign Disclosure" at bounding box center [582, 369] width 13 height 13
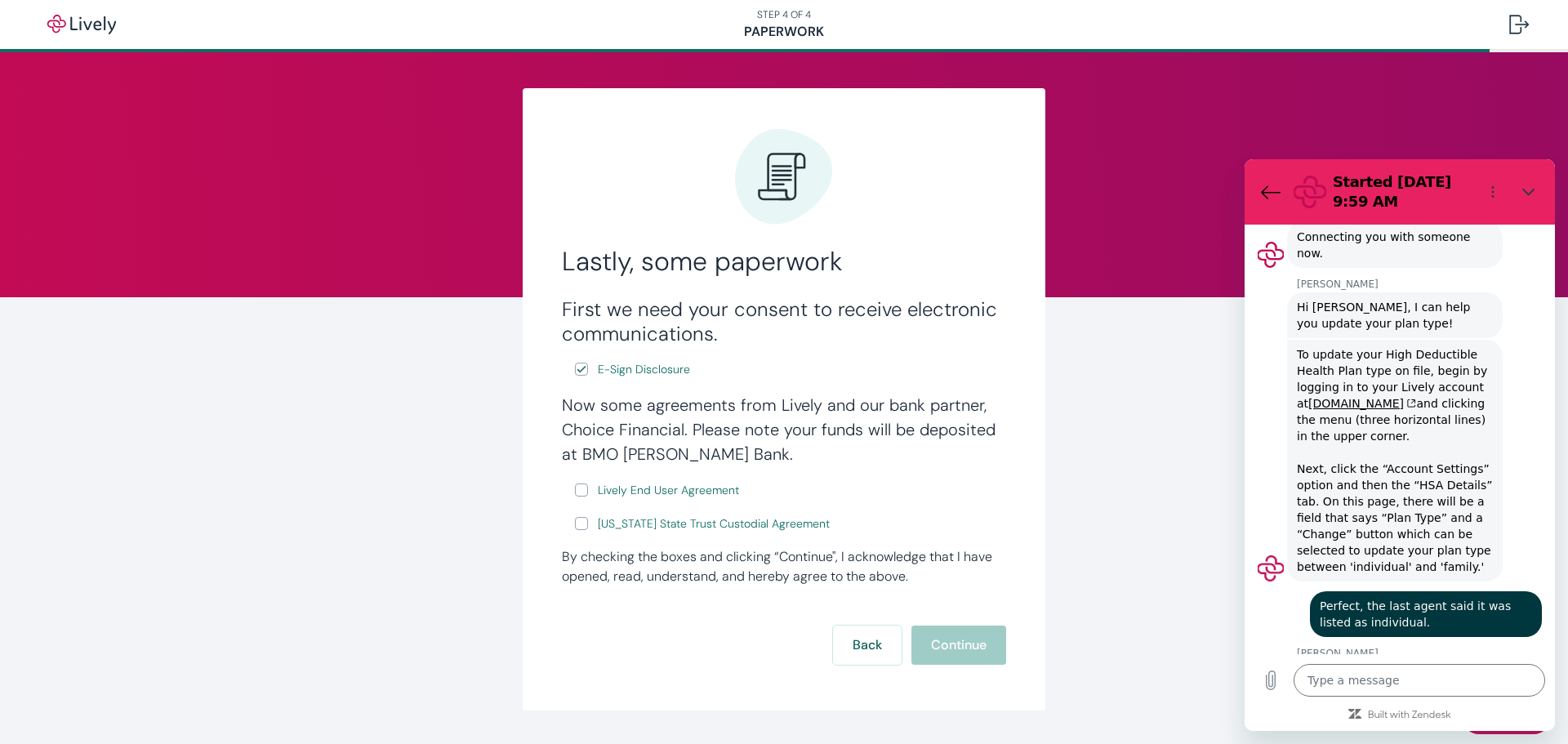
click at [575, 489] on input "Lively End User Agreement" at bounding box center [582, 490] width 13 height 13
drag, startPoint x: 578, startPoint y: 517, endPoint x: 611, endPoint y: 516, distance: 33.0
click at [579, 517] on input "[US_STATE] State Trust Custodial Agreement" at bounding box center [582, 523] width 13 height 13
click at [963, 646] on button "Continue" at bounding box center [959, 644] width 95 height 39
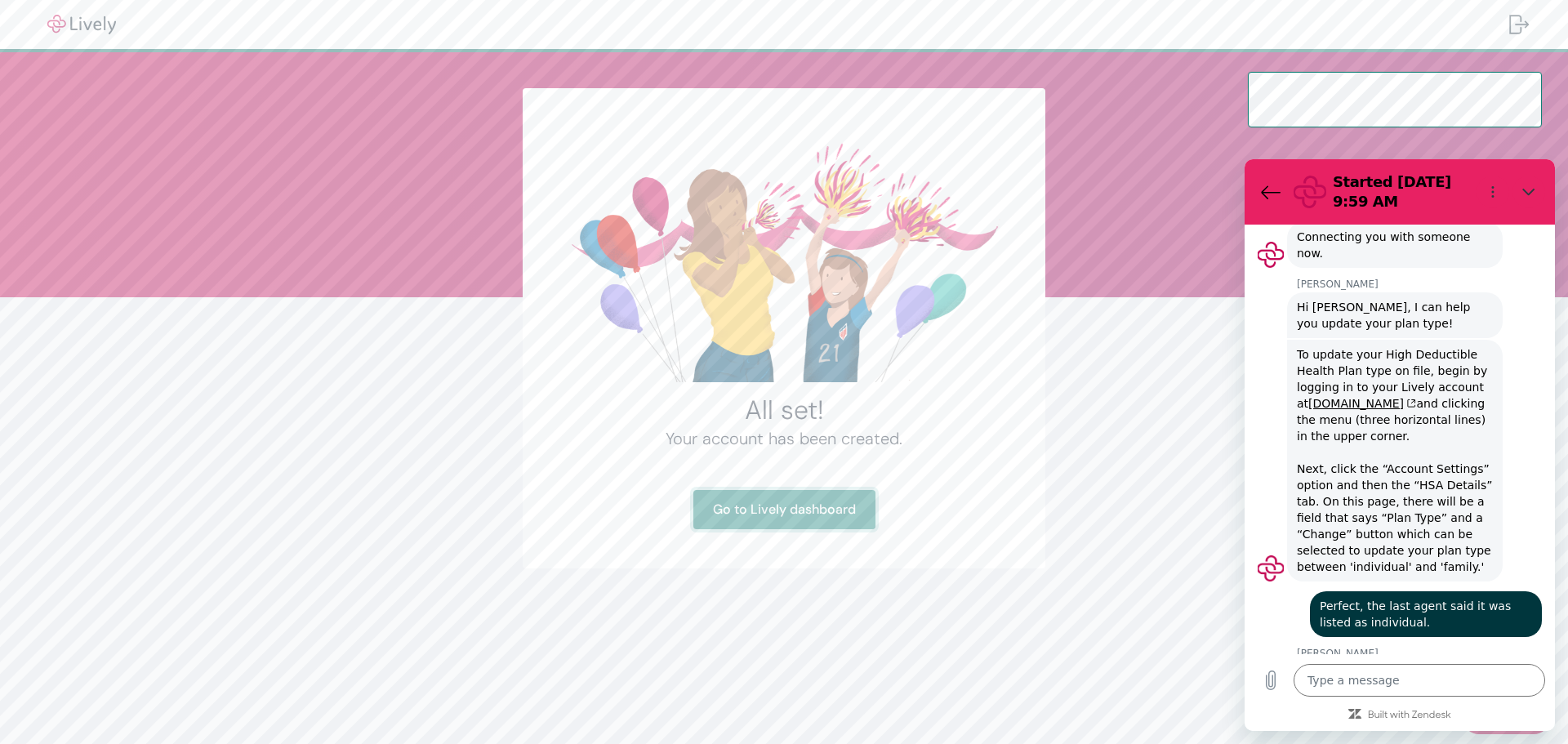
click at [810, 521] on link "Go to Lively dashboard" at bounding box center [784, 509] width 183 height 39
